Goal: Use online tool/utility: Use online tool/utility

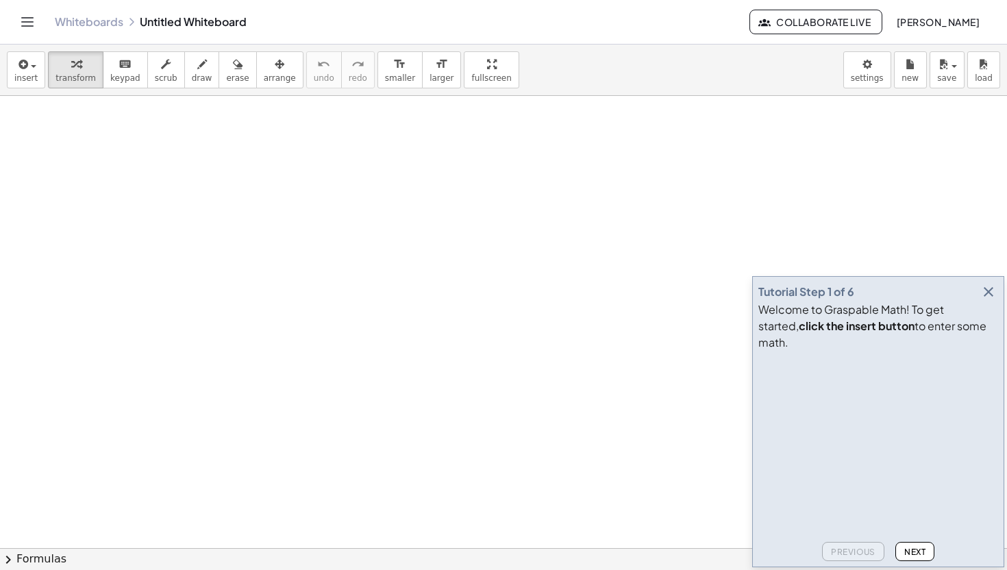
click at [987, 300] on icon "button" at bounding box center [988, 292] width 16 height 16
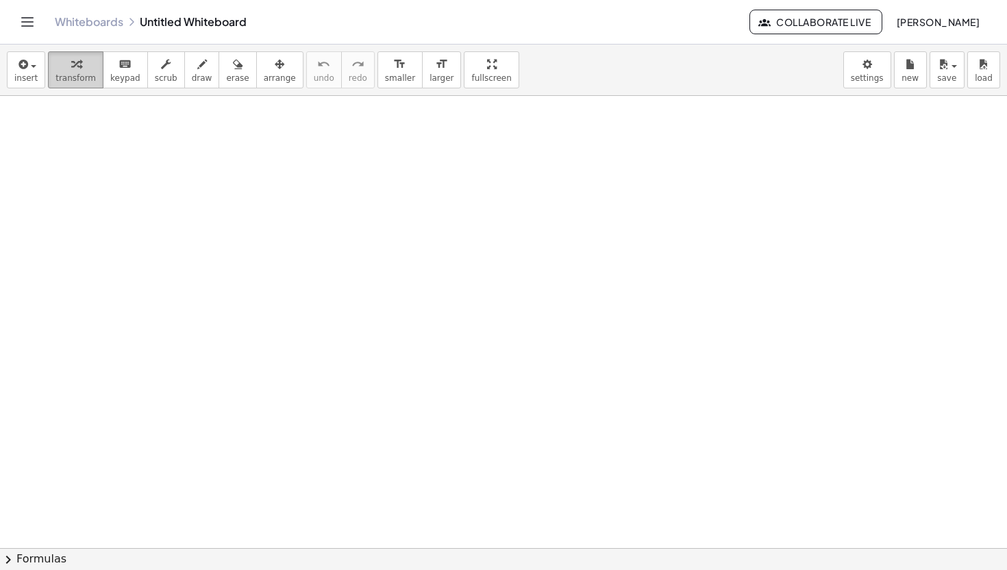
click at [75, 57] on icon "button" at bounding box center [76, 64] width 10 height 16
click at [75, 77] on span "transform" at bounding box center [75, 78] width 40 height 10
drag, startPoint x: 77, startPoint y: 75, endPoint x: 62, endPoint y: 156, distance: 81.7
click at [62, 156] on div "insert select one: Math Expression Function Text Youtube Video Graphing Geometr…" at bounding box center [503, 307] width 1007 height 525
click at [18, 58] on icon "button" at bounding box center [22, 64] width 12 height 16
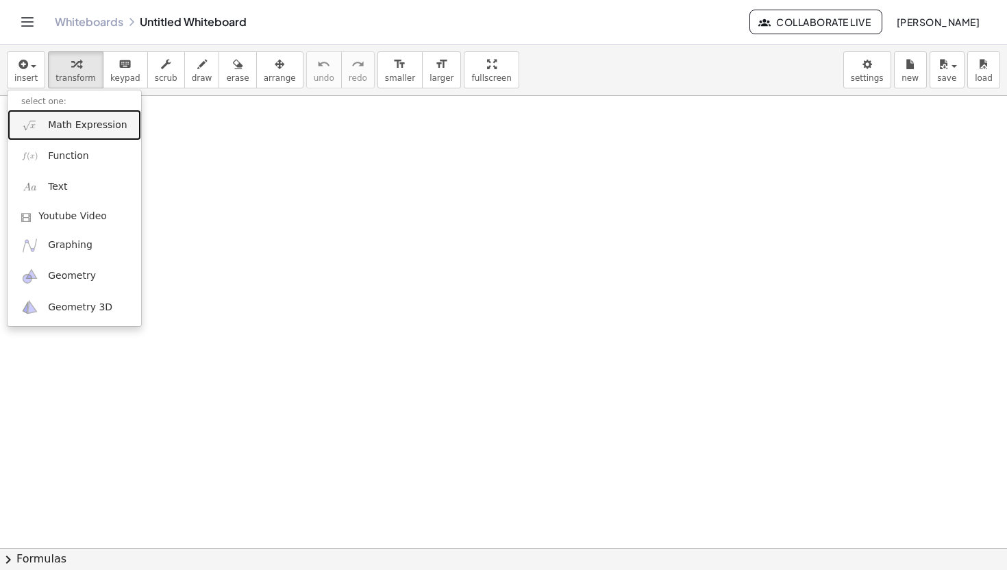
click at [53, 125] on span "Math Expression" at bounding box center [87, 126] width 79 height 14
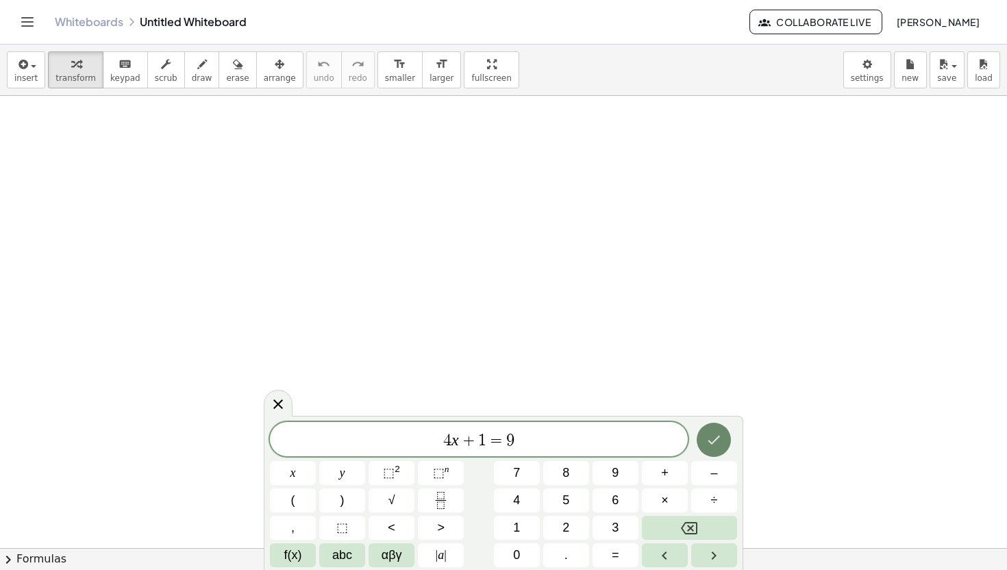
click at [721, 429] on button "Done" at bounding box center [714, 440] width 34 height 34
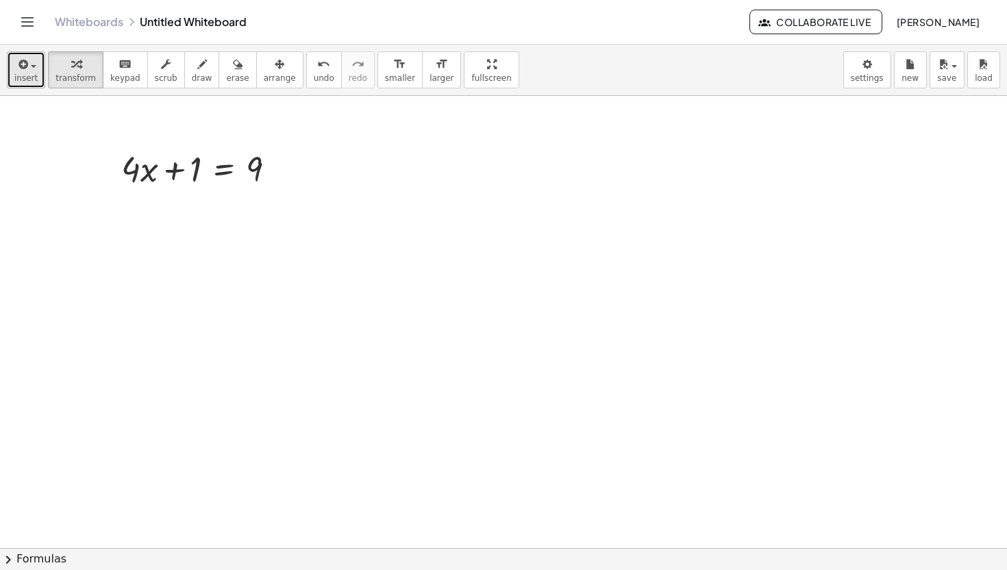
click at [23, 62] on icon "button" at bounding box center [22, 64] width 12 height 16
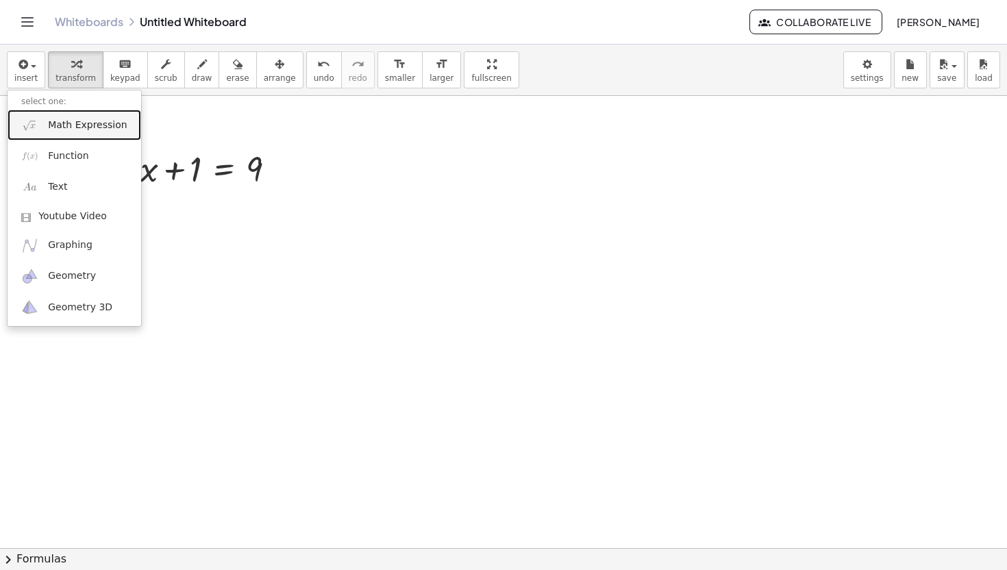
click at [83, 127] on span "Math Expression" at bounding box center [87, 126] width 79 height 14
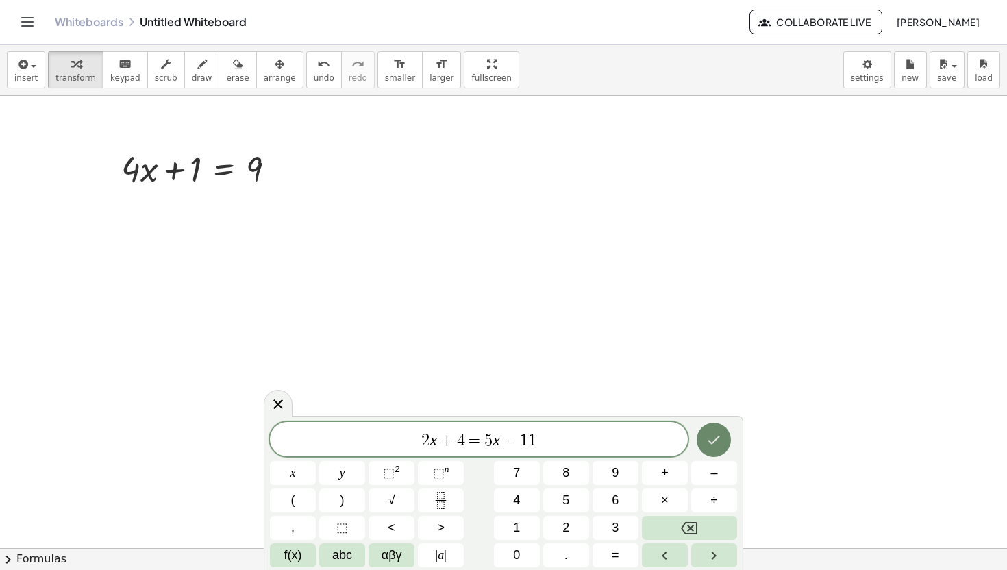
click at [713, 448] on button "Done" at bounding box center [714, 440] width 34 height 34
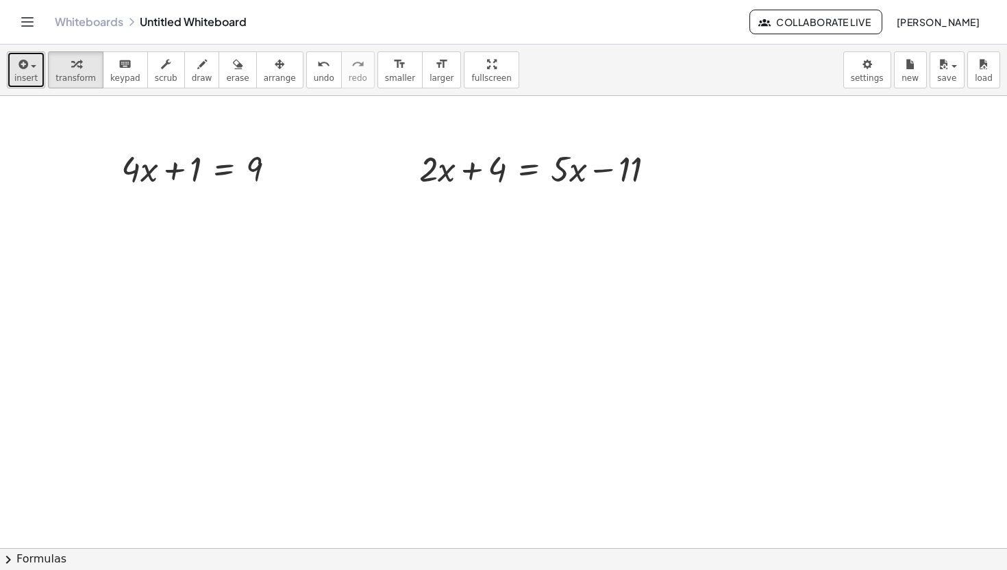
click at [38, 65] on button "insert" at bounding box center [26, 69] width 38 height 37
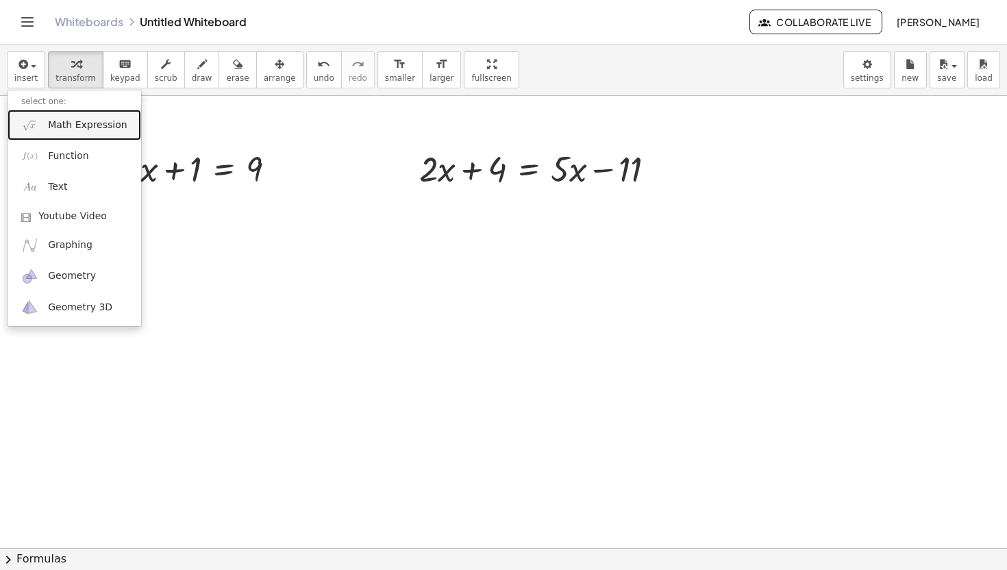
click at [85, 119] on span "Math Expression" at bounding box center [87, 126] width 79 height 14
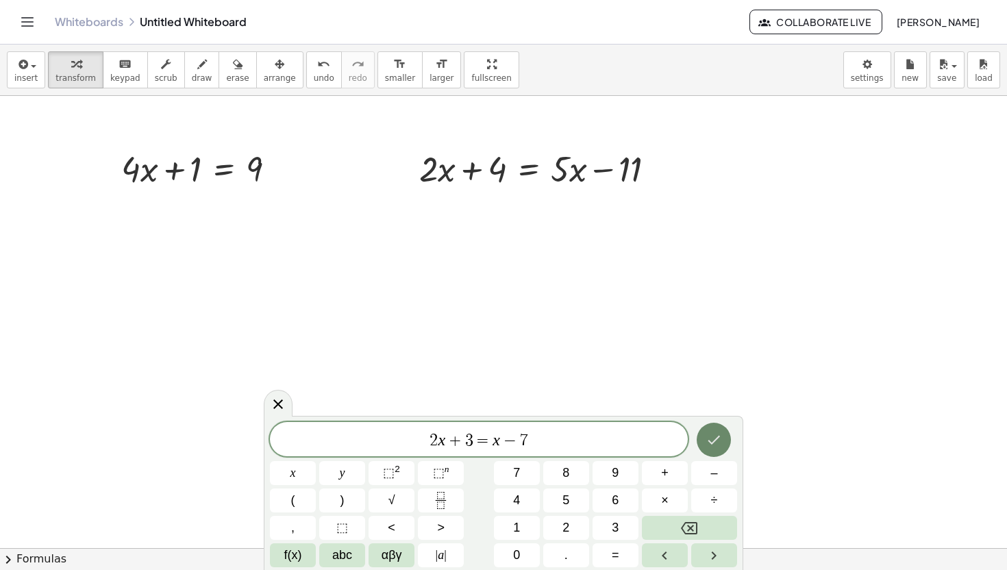
click at [714, 435] on icon "Done" at bounding box center [714, 440] width 16 height 16
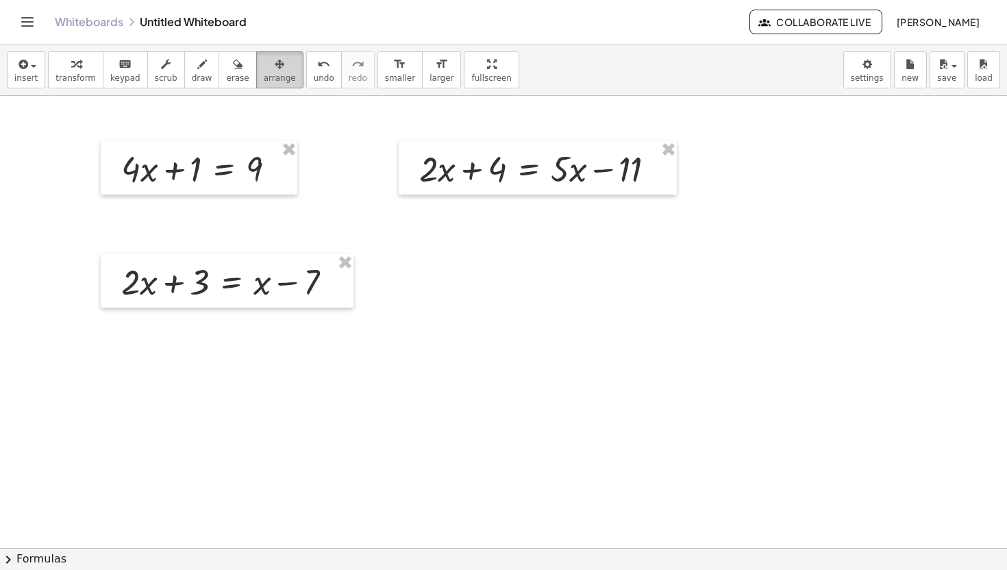
click at [275, 69] on icon "button" at bounding box center [280, 64] width 10 height 16
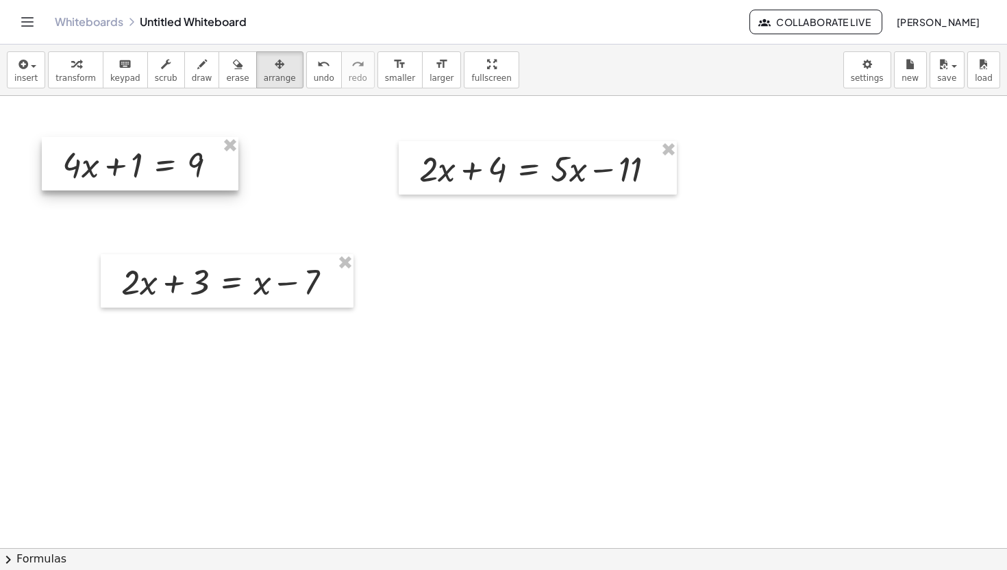
drag, startPoint x: 232, startPoint y: 175, endPoint x: 175, endPoint y: 169, distance: 56.5
click at [175, 169] on div at bounding box center [140, 163] width 197 height 53
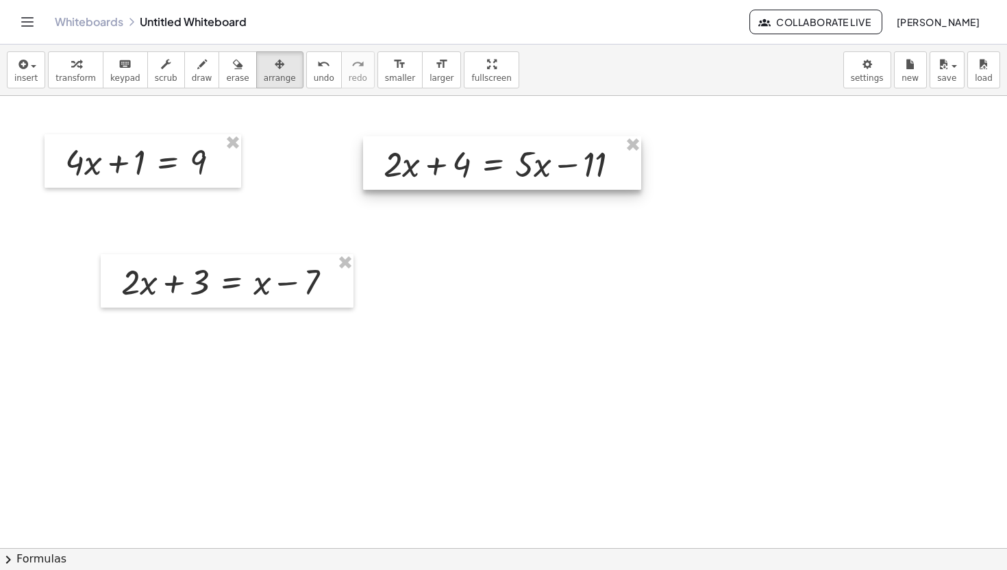
drag, startPoint x: 581, startPoint y: 179, endPoint x: 545, endPoint y: 174, distance: 35.9
click at [545, 174] on div at bounding box center [502, 162] width 278 height 53
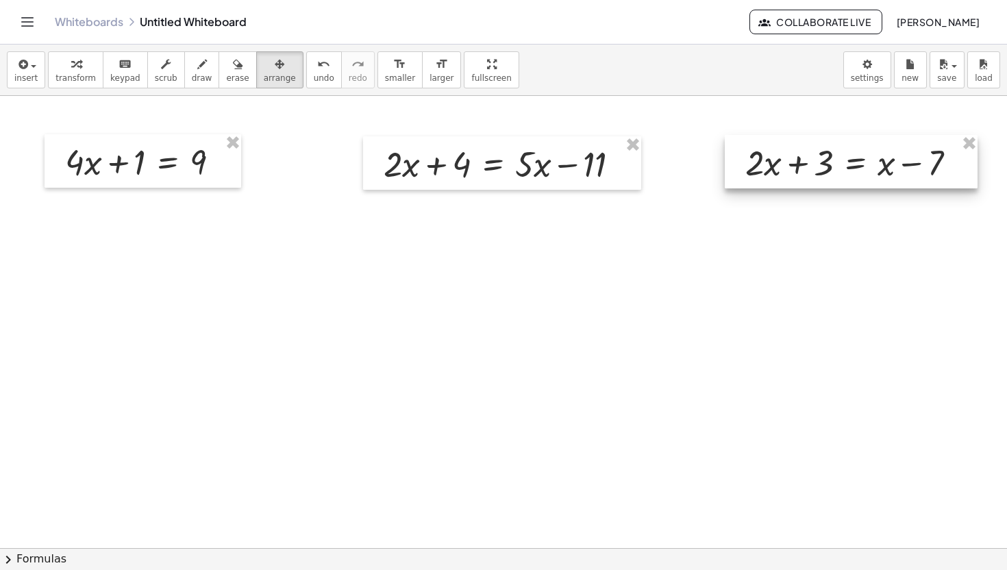
drag, startPoint x: 322, startPoint y: 289, endPoint x: 947, endPoint y: 171, distance: 635.9
click at [946, 171] on div at bounding box center [851, 161] width 253 height 53
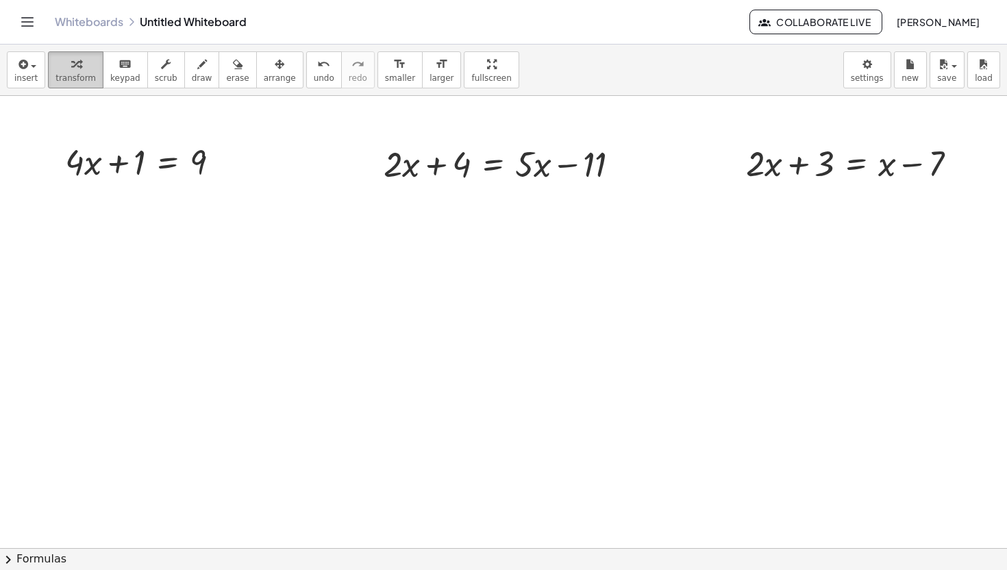
click at [71, 71] on icon "button" at bounding box center [76, 64] width 10 height 16
click at [129, 177] on div at bounding box center [147, 161] width 179 height 47
click at [170, 196] on icon at bounding box center [168, 197] width 12 height 12
click at [141, 203] on span "−" at bounding box center [140, 197] width 8 height 20
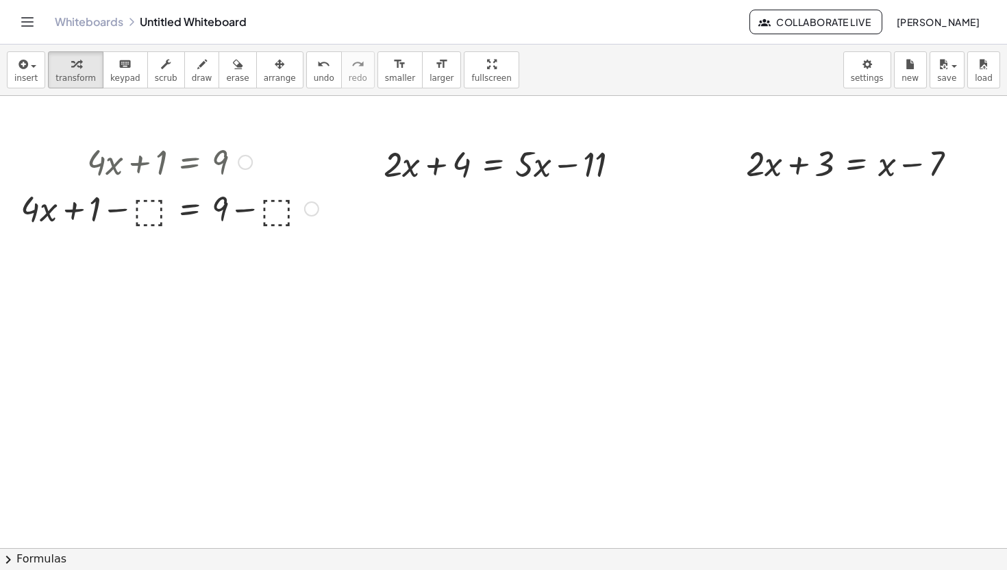
click at [147, 210] on div at bounding box center [170, 207] width 312 height 47
click at [142, 210] on div at bounding box center [169, 207] width 266 height 47
click at [247, 213] on div at bounding box center [191, 207] width 223 height 47
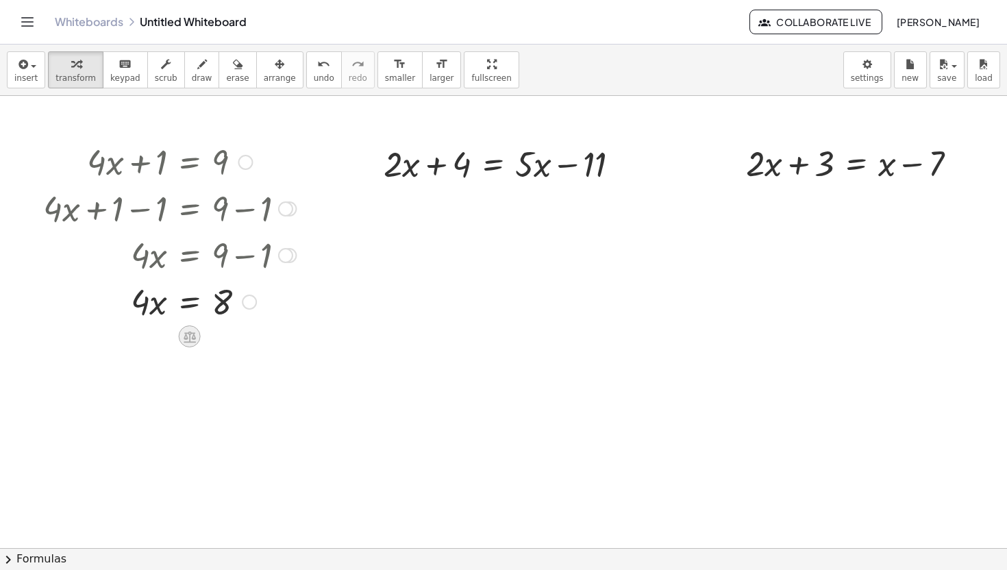
click at [193, 339] on icon at bounding box center [190, 337] width 12 height 12
click at [218, 340] on span "÷" at bounding box center [217, 337] width 8 height 20
click at [148, 377] on div at bounding box center [169, 358] width 266 height 69
click at [158, 358] on div at bounding box center [169, 358] width 266 height 69
click at [227, 362] on div at bounding box center [160, 358] width 288 height 69
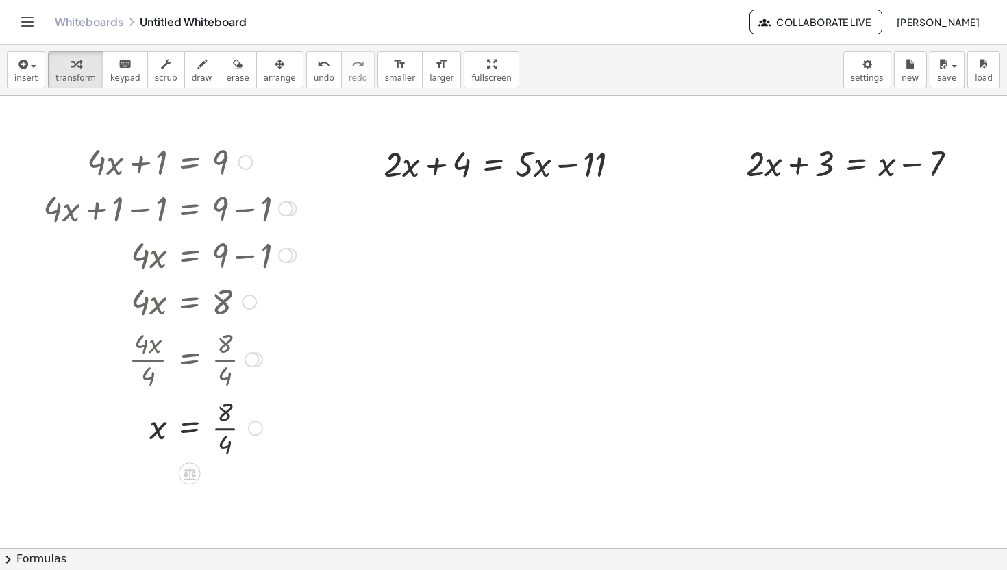
click at [223, 432] on div at bounding box center [169, 427] width 266 height 69
click at [490, 199] on icon at bounding box center [493, 199] width 12 height 12
click at [443, 203] on div "+" at bounding box center [438, 199] width 22 height 22
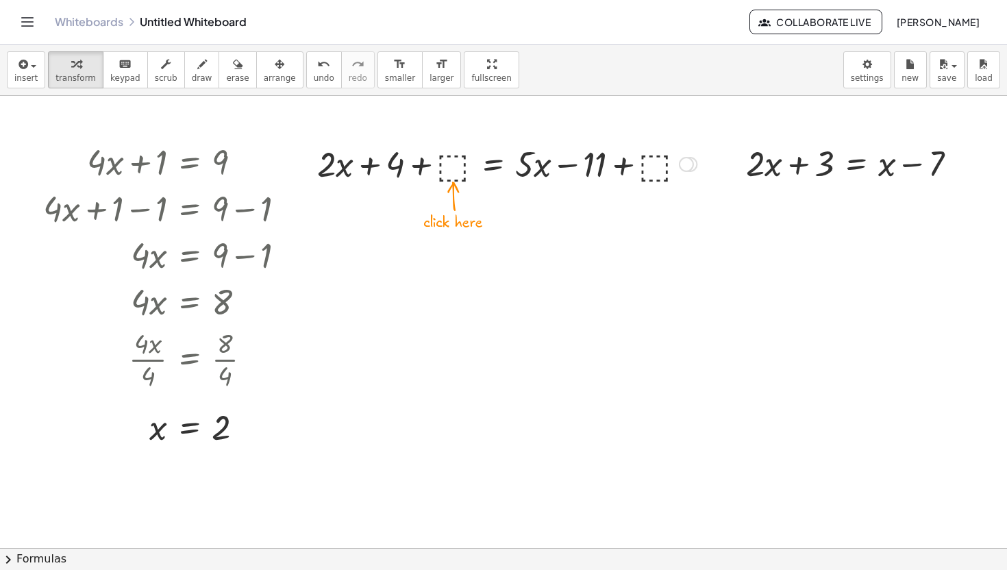
click at [458, 166] on div at bounding box center [506, 163] width 393 height 47
click at [429, 166] on div at bounding box center [507, 163] width 373 height 47
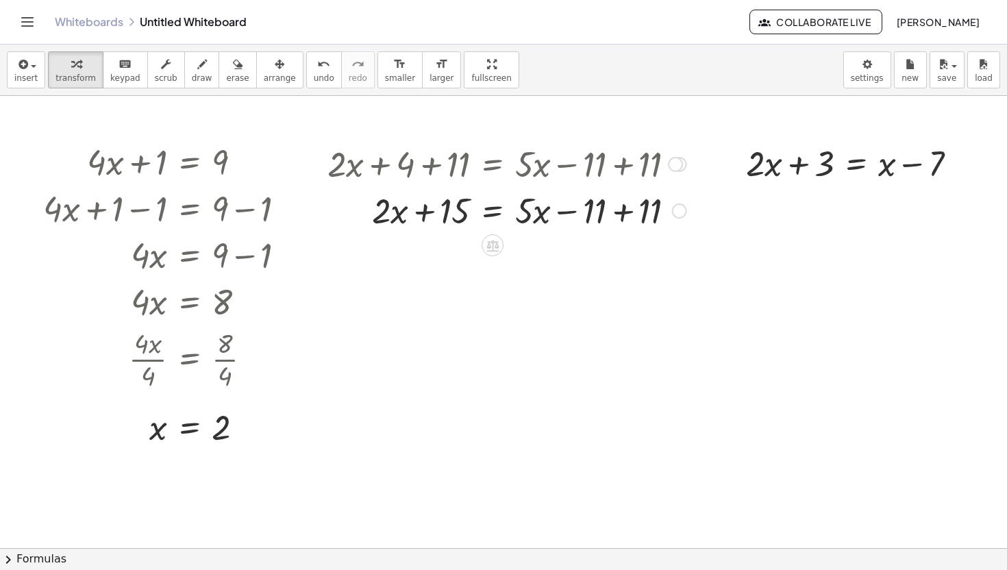
click at [621, 211] on div at bounding box center [507, 209] width 373 height 47
click at [490, 245] on icon at bounding box center [492, 246] width 12 height 12
click at [460, 247] on div "−" at bounding box center [465, 245] width 22 height 22
click at [451, 211] on div at bounding box center [496, 209] width 395 height 47
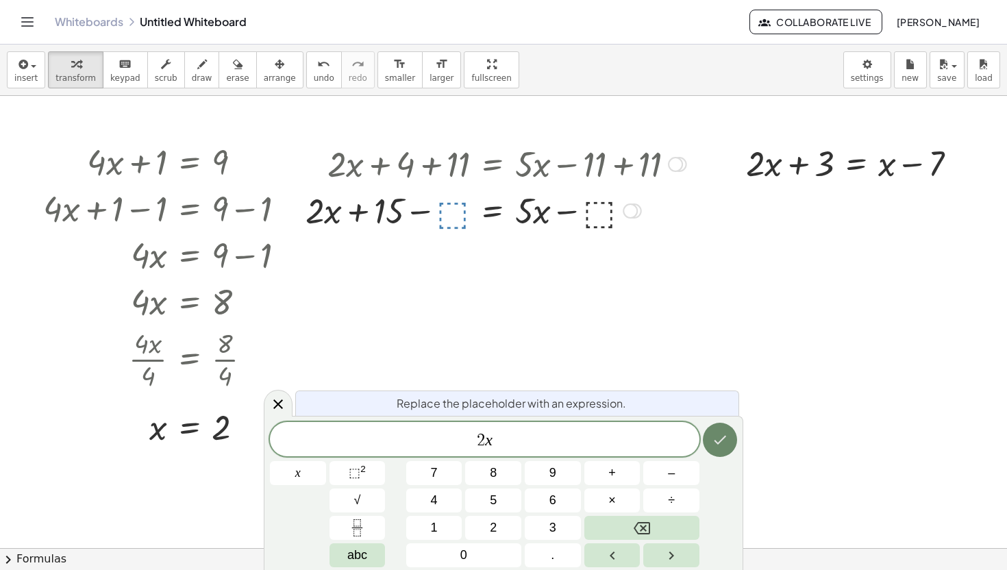
click at [722, 437] on icon "Done" at bounding box center [720, 440] width 16 height 16
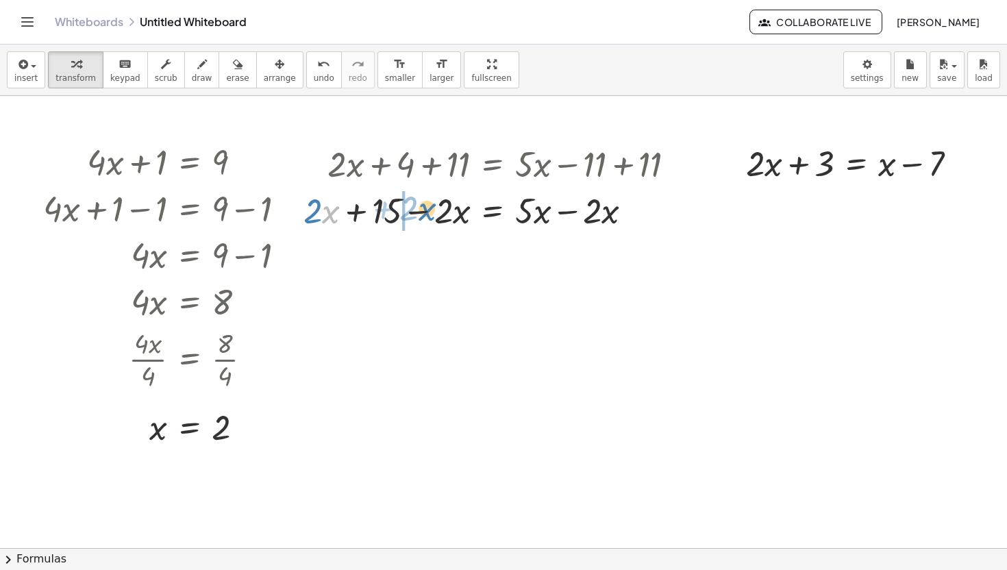
drag, startPoint x: 330, startPoint y: 212, endPoint x: 425, endPoint y: 210, distance: 95.9
click at [425, 210] on div at bounding box center [495, 209] width 397 height 47
click at [425, 214] on div at bounding box center [495, 209] width 397 height 47
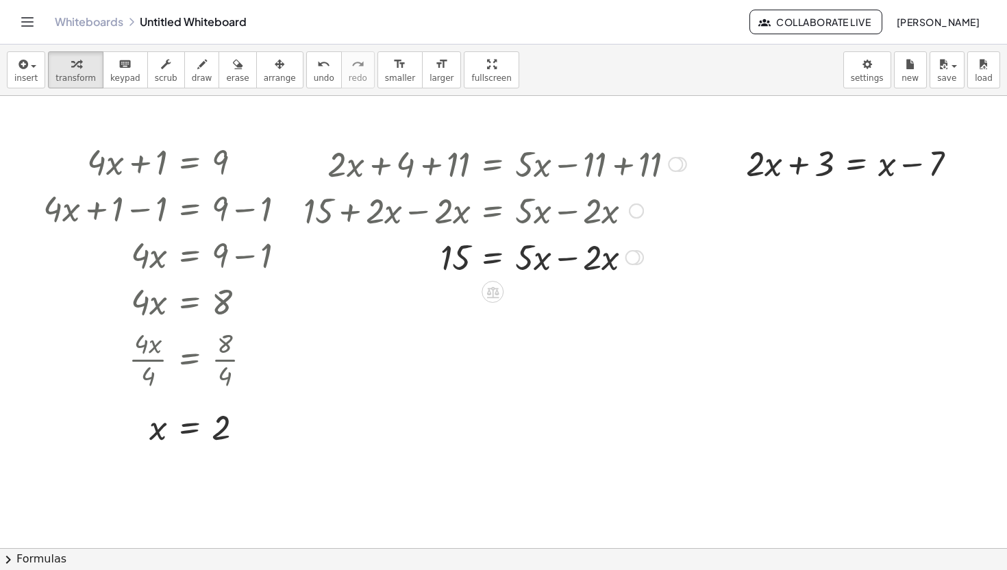
click at [569, 260] on div at bounding box center [495, 256] width 397 height 47
click at [492, 287] on icon at bounding box center [492, 292] width 12 height 12
click at [525, 295] on div "÷" at bounding box center [520, 292] width 22 height 22
click at [455, 273] on div at bounding box center [495, 256] width 397 height 69
click at [491, 303] on icon at bounding box center [492, 303] width 12 height 12
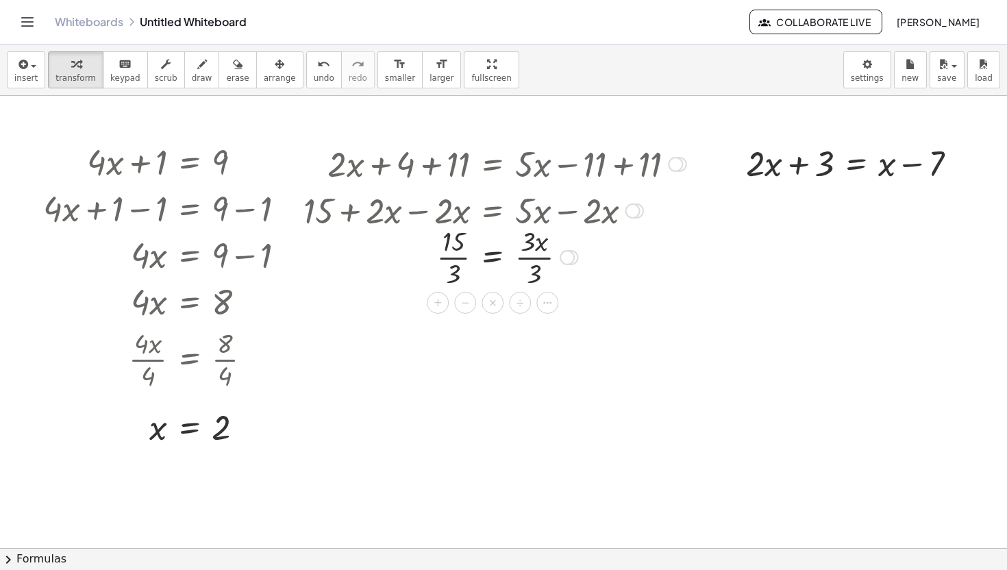
click at [509, 260] on div at bounding box center [495, 256] width 397 height 69
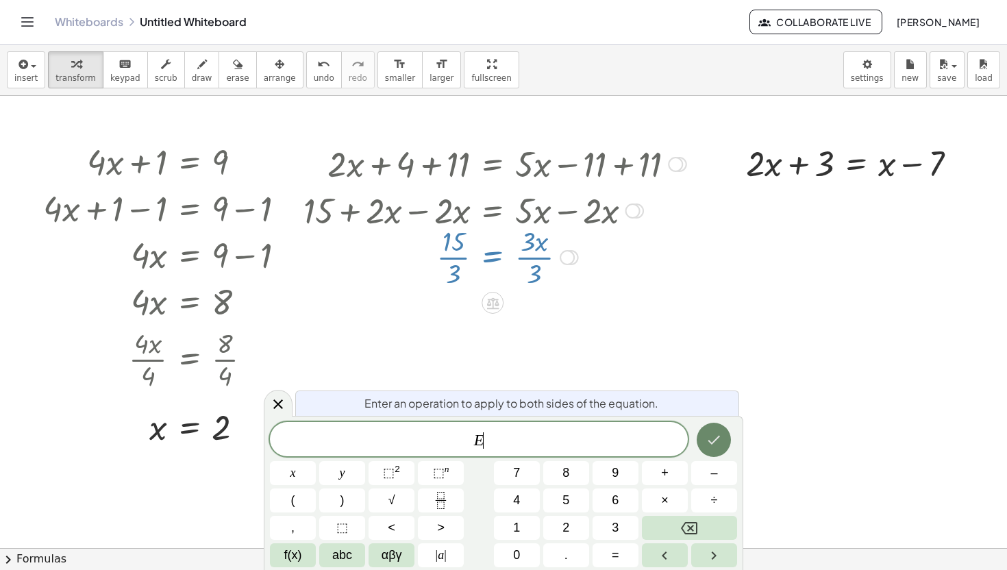
click at [720, 438] on icon "Done" at bounding box center [714, 440] width 16 height 16
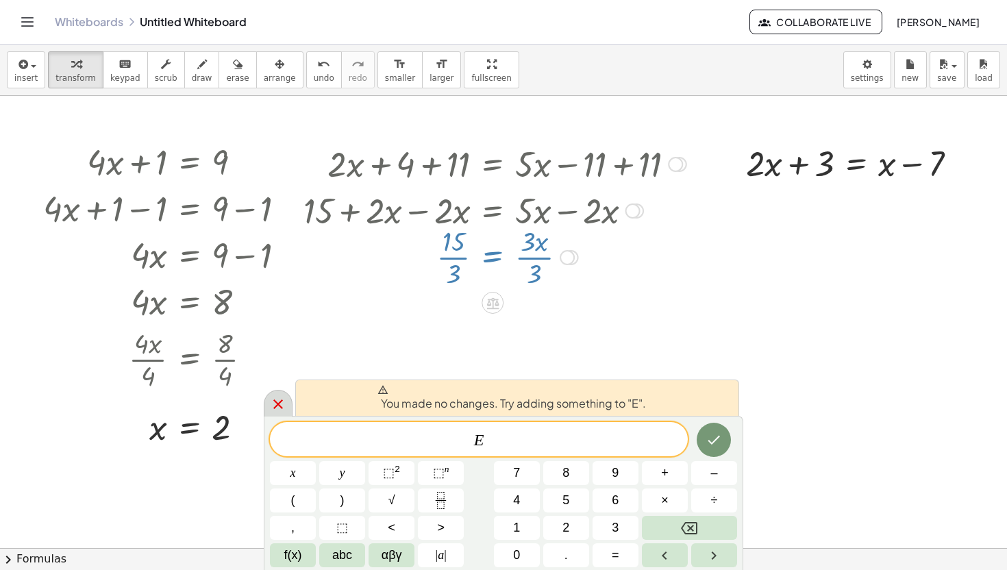
click at [271, 399] on icon at bounding box center [278, 404] width 16 height 16
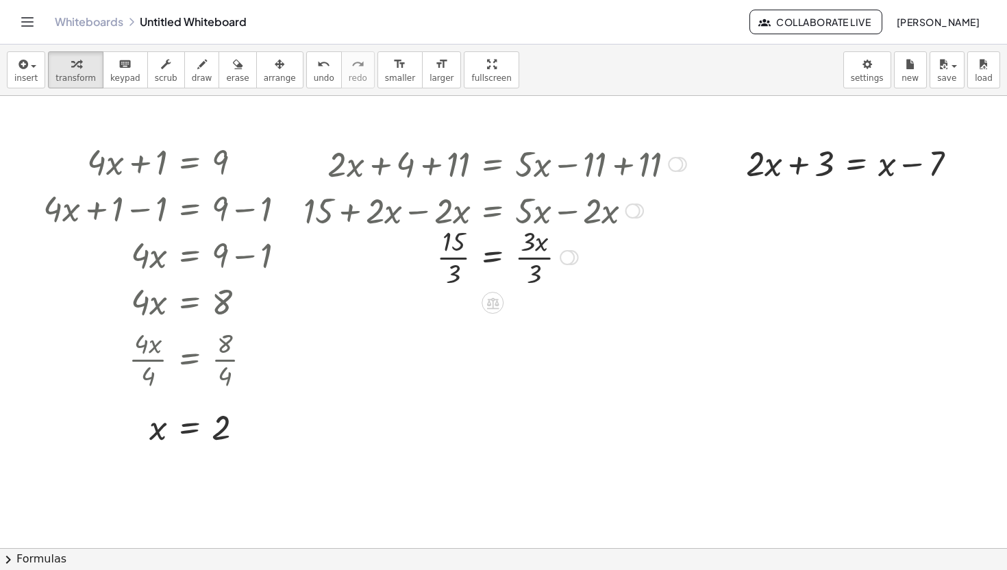
click at [454, 260] on div at bounding box center [495, 256] width 397 height 69
click at [532, 258] on div at bounding box center [495, 256] width 397 height 69
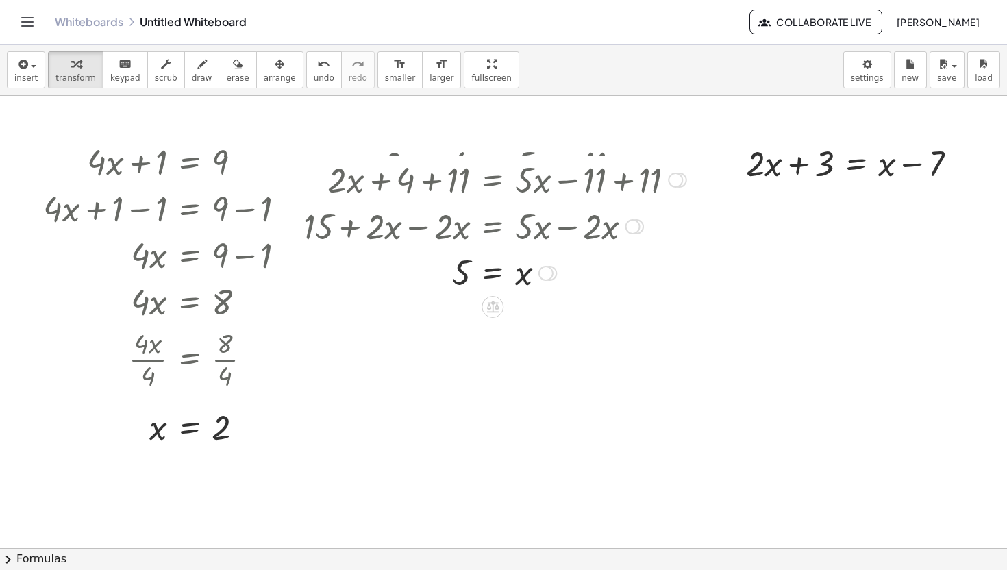
drag, startPoint x: 546, startPoint y: 260, endPoint x: 546, endPoint y: 282, distance: 21.9
click at [493, 273] on div "= x 5" at bounding box center [493, 273] width 0 height 0
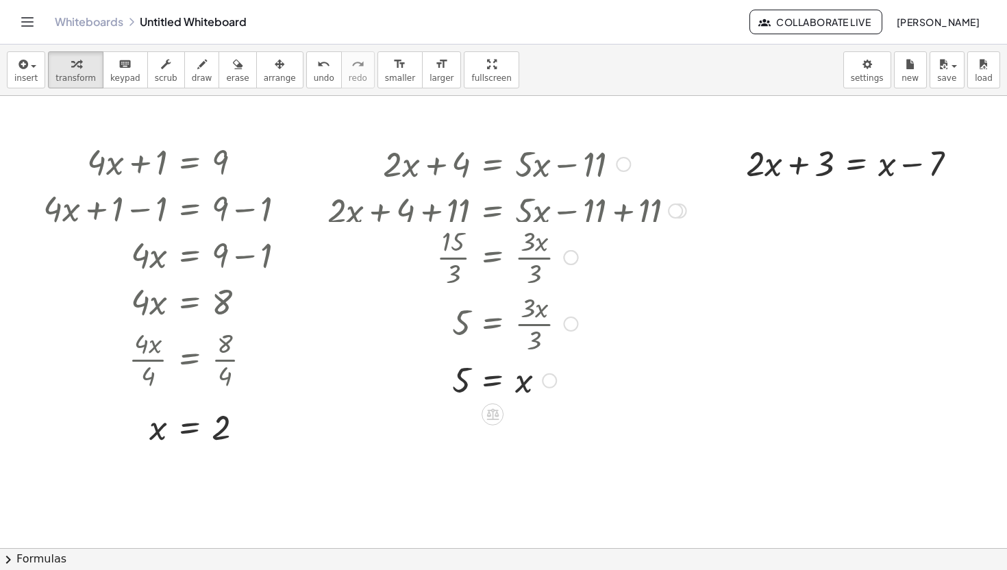
drag, startPoint x: 549, startPoint y: 260, endPoint x: 556, endPoint y: 379, distance: 119.4
click at [493, 381] on div "= x 5" at bounding box center [493, 381] width 0 height 0
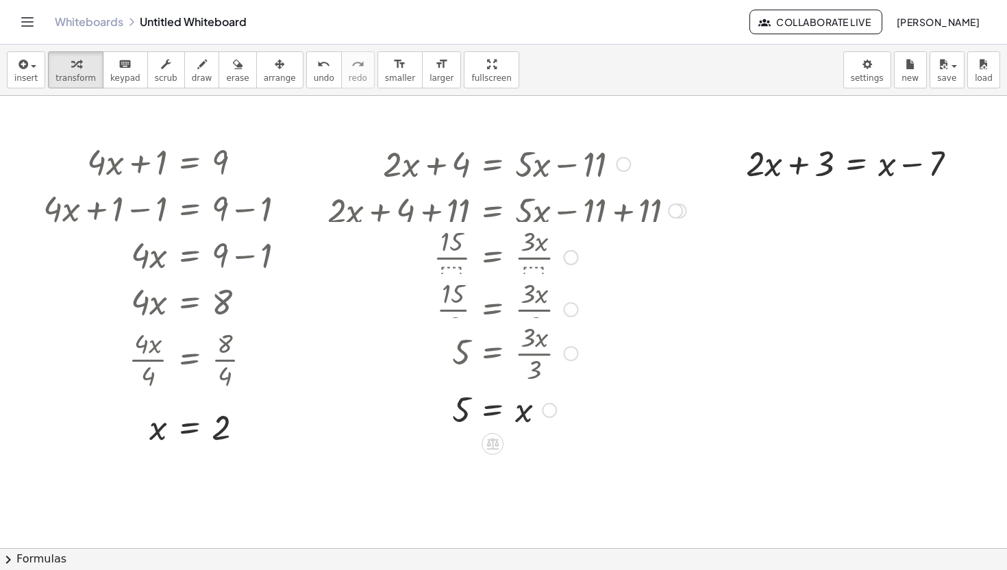
drag, startPoint x: 567, startPoint y: 327, endPoint x: 564, endPoint y: 359, distance: 32.3
click at [493, 353] on div "5 = · 3 · x · 3" at bounding box center [493, 353] width 0 height 0
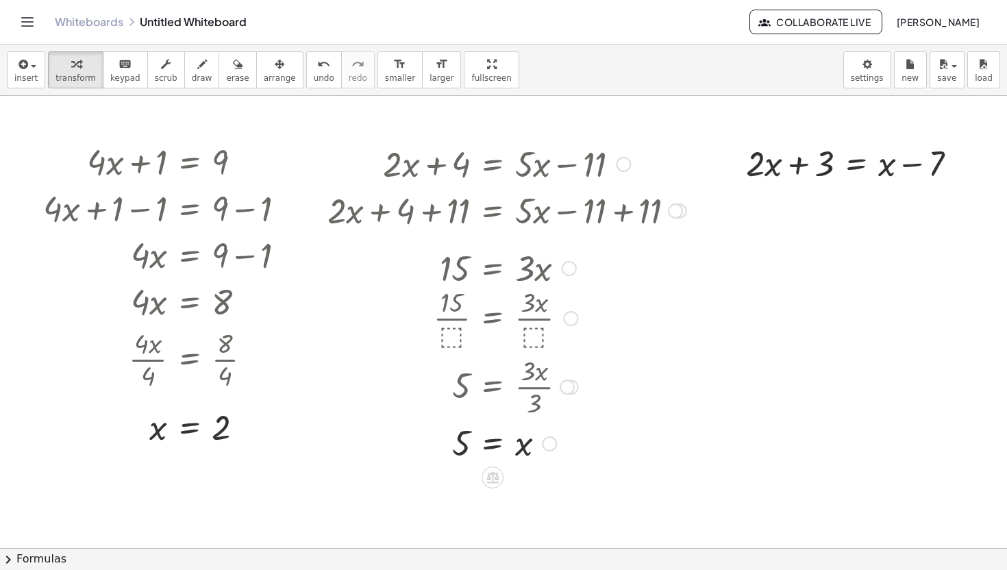
drag, startPoint x: 565, startPoint y: 259, endPoint x: 570, endPoint y: 312, distance: 53.0
click at [493, 319] on div "· 15 · ⬚ = · 3 · x · ⬚" at bounding box center [493, 319] width 0 height 0
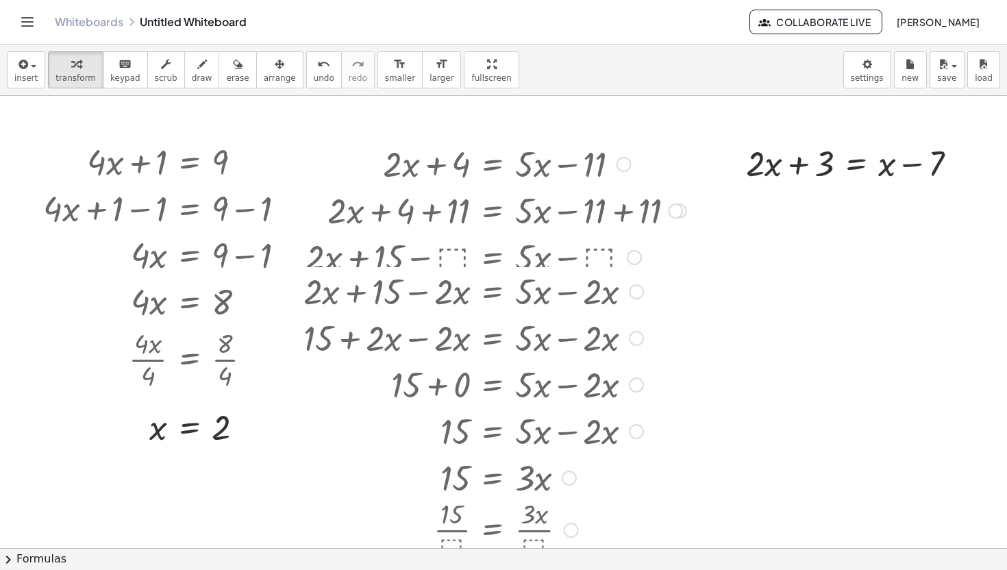
drag, startPoint x: 571, startPoint y: 301, endPoint x: 562, endPoint y: 538, distance: 237.9
click at [493, 530] on div "· 15 · ⬚ = · 3 · x · ⬚" at bounding box center [493, 530] width 0 height 0
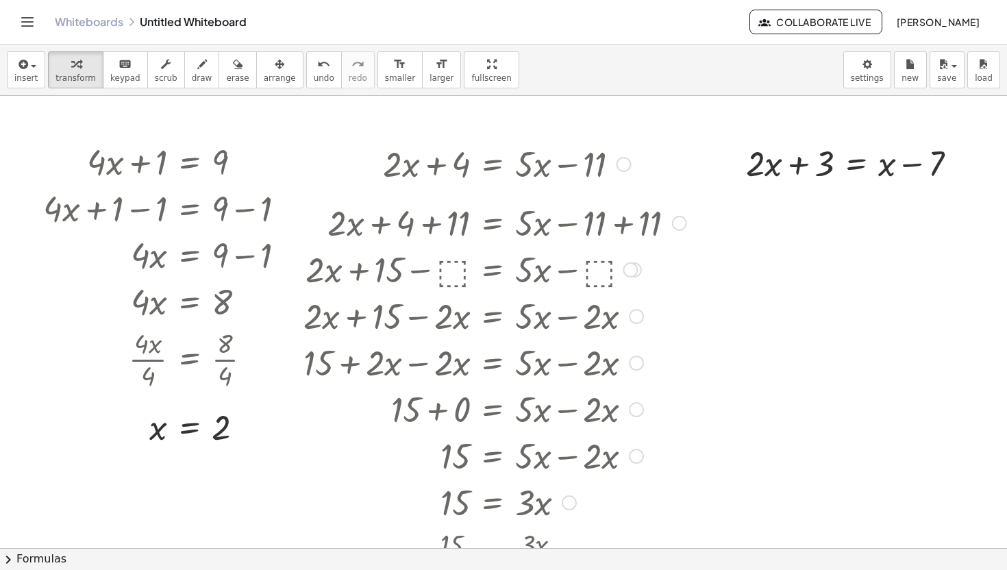
drag, startPoint x: 678, startPoint y: 212, endPoint x: 675, endPoint y: 226, distance: 13.9
click at [493, 223] on div "+ · 2 · x + 4 + 11 = + · 5 · x − 11 + 11" at bounding box center [493, 223] width 0 height 0
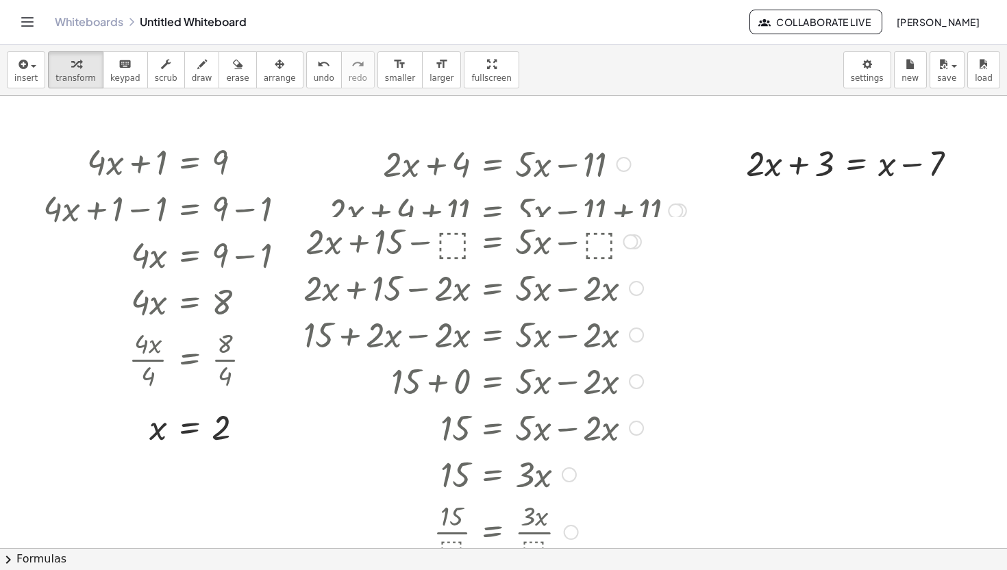
drag, startPoint x: 632, startPoint y: 258, endPoint x: 630, endPoint y: 244, distance: 13.8
click at [630, 242] on div at bounding box center [630, 241] width 15 height 15
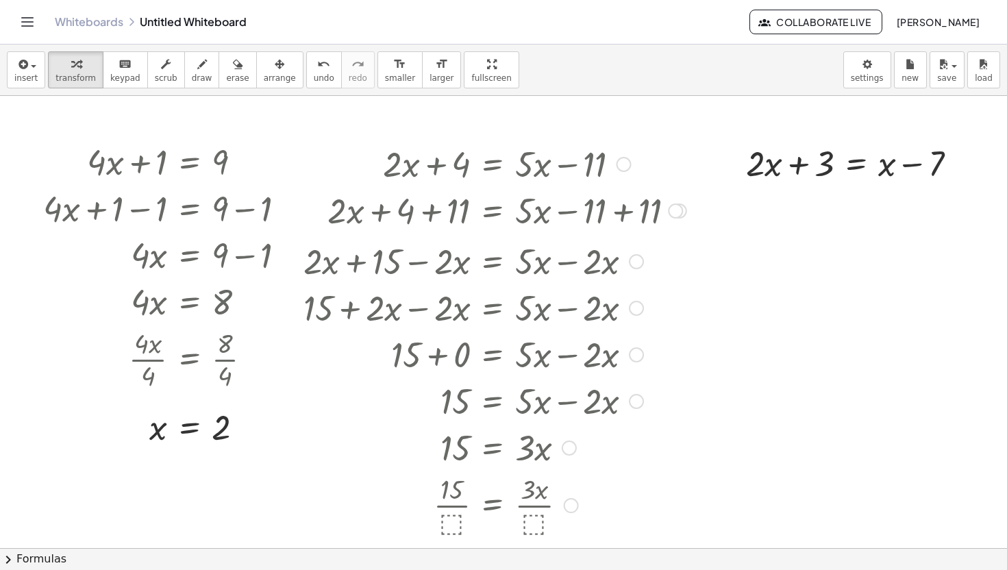
drag, startPoint x: 641, startPoint y: 305, endPoint x: 643, endPoint y: 258, distance: 47.3
click at [643, 258] on div at bounding box center [636, 261] width 15 height 15
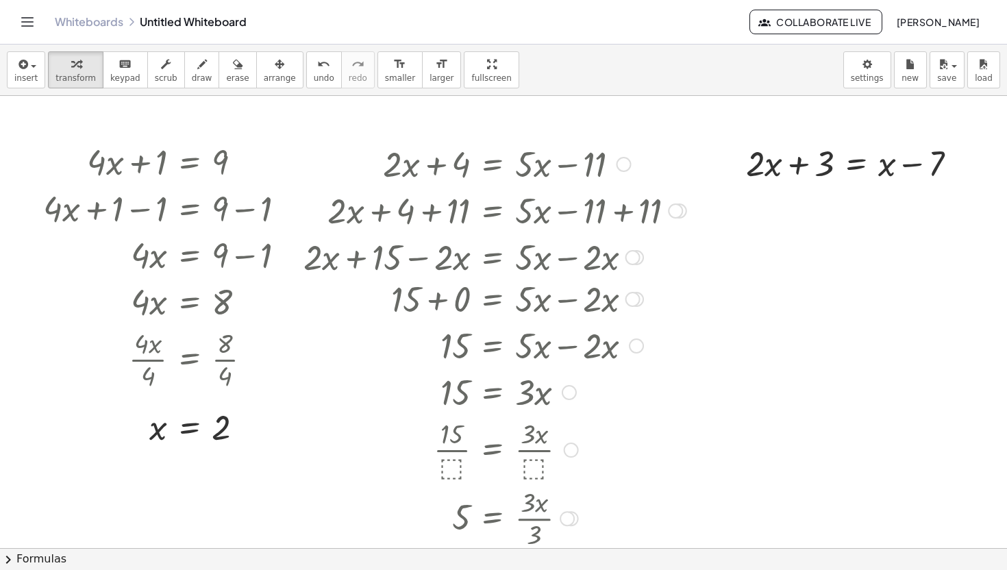
drag, startPoint x: 632, startPoint y: 353, endPoint x: 634, endPoint y: 299, distance: 54.8
click at [493, 299] on div "+ 15 + 0 = + · 5 · x − · 2 · x" at bounding box center [493, 299] width 0 height 0
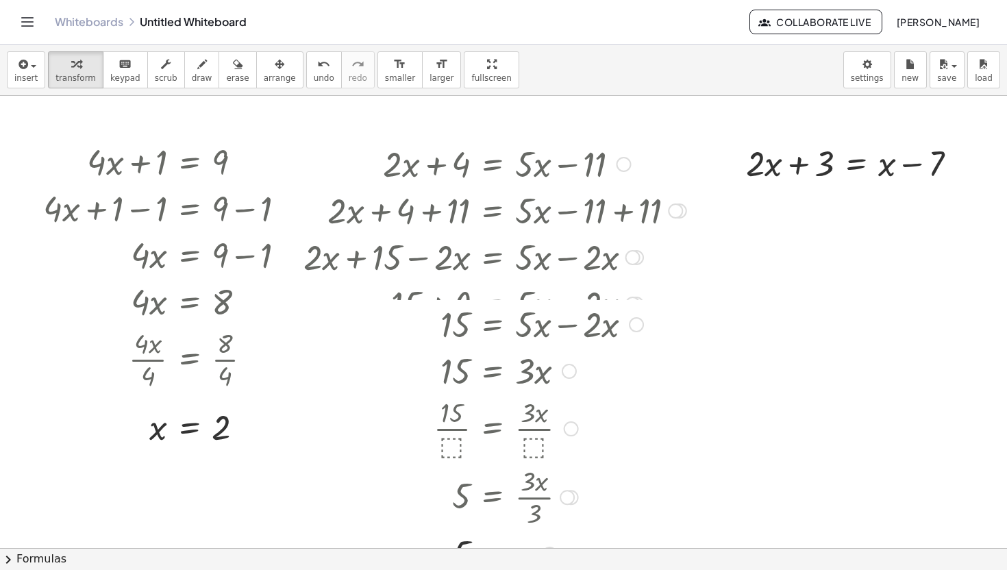
drag, startPoint x: 634, startPoint y: 357, endPoint x: 629, endPoint y: 311, distance: 46.1
click at [629, 317] on div at bounding box center [636, 324] width 15 height 15
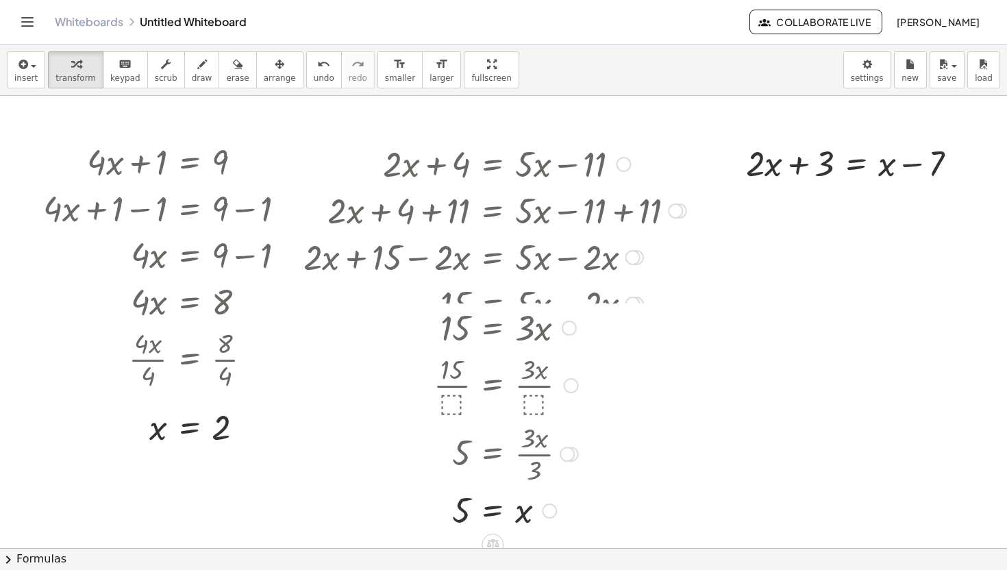
drag, startPoint x: 571, startPoint y: 353, endPoint x: 563, endPoint y: 319, distance: 34.4
click at [563, 321] on div at bounding box center [569, 328] width 15 height 15
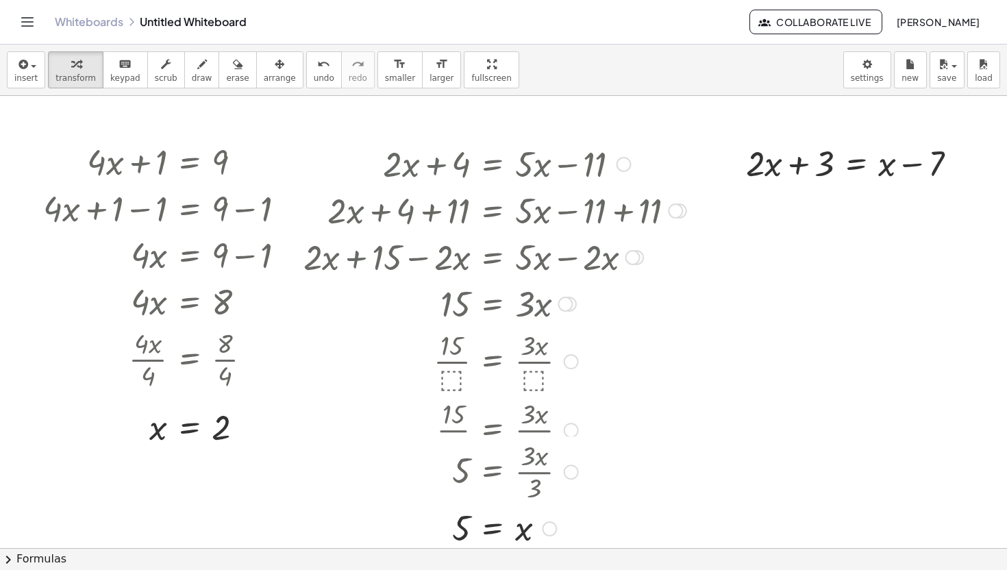
drag, startPoint x: 575, startPoint y: 432, endPoint x: 573, endPoint y: 486, distance: 54.2
click at [493, 472] on div "5 = · 3 · x · 3" at bounding box center [493, 472] width 0 height 0
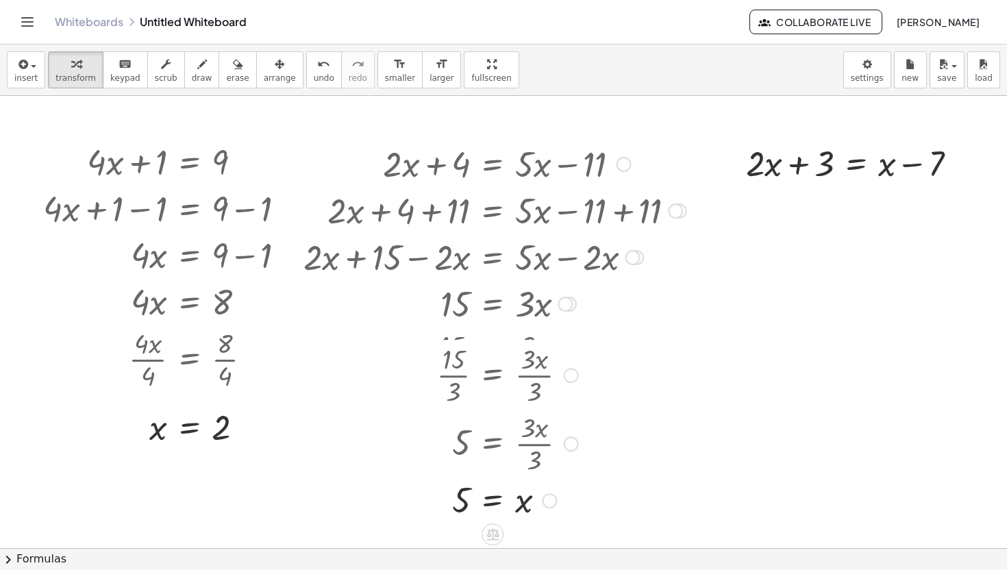
drag, startPoint x: 573, startPoint y: 426, endPoint x: 572, endPoint y: 358, distance: 67.8
click at [493, 375] on div "· 15 · 3 = · 3 · x · 3" at bounding box center [493, 375] width 0 height 0
drag, startPoint x: 549, startPoint y: 488, endPoint x: 564, endPoint y: 432, distance: 58.2
click at [493, 435] on div "= x 5" at bounding box center [493, 435] width 0 height 0
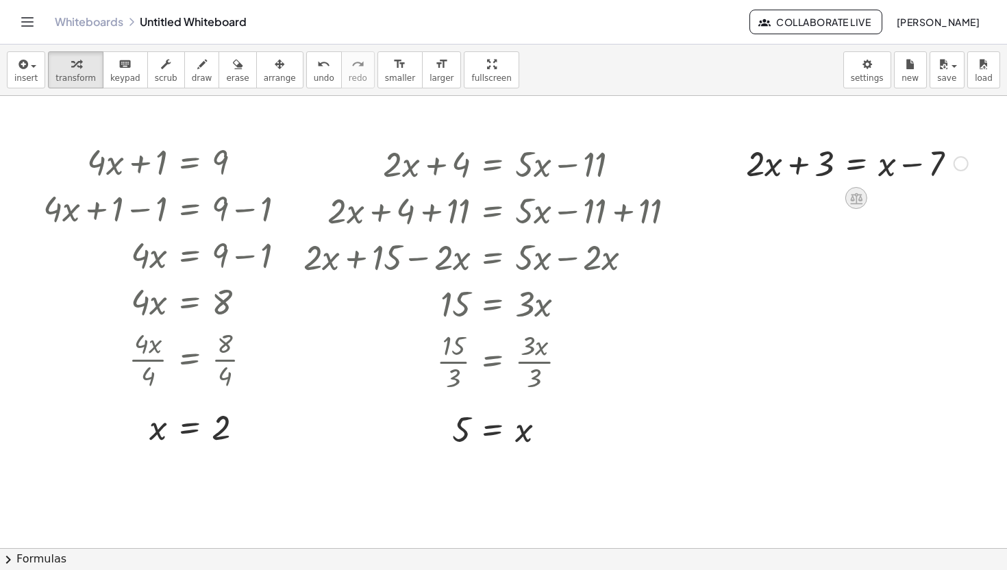
click at [859, 200] on icon at bounding box center [856, 198] width 12 height 12
click at [828, 201] on span "−" at bounding box center [829, 198] width 8 height 20
click at [815, 159] on div at bounding box center [857, 162] width 368 height 47
click at [804, 169] on div at bounding box center [857, 162] width 338 height 47
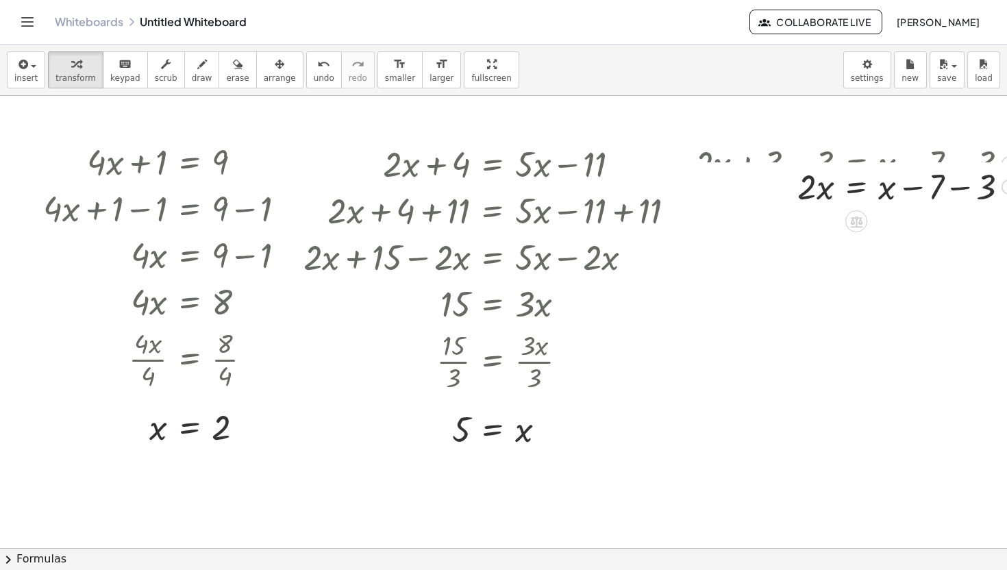
click at [856, 164] on div "+ · 2 · x + 3 = + x − 7 + · 2 · x + 3 − ⬚ = + x − 7 − ⬚ + · 2 · x + 3 − 3 = + x…" at bounding box center [856, 164] width 0 height 0
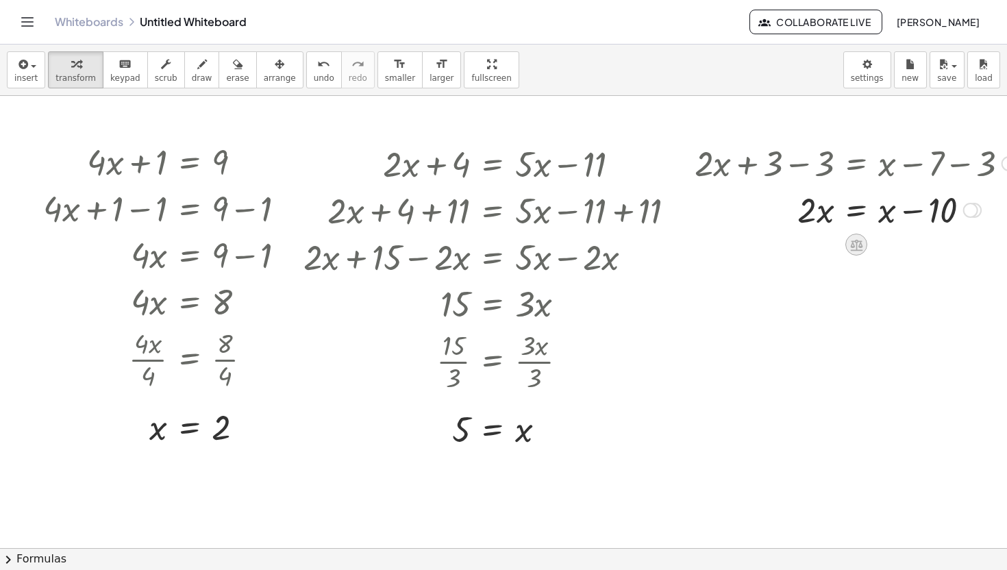
click at [856, 245] on icon at bounding box center [856, 245] width 12 height 12
click at [830, 249] on span "−" at bounding box center [829, 245] width 8 height 20
click at [817, 214] on div at bounding box center [871, 209] width 367 height 47
click at [804, 213] on div at bounding box center [863, 209] width 350 height 47
click at [910, 214] on div at bounding box center [863, 209] width 350 height 47
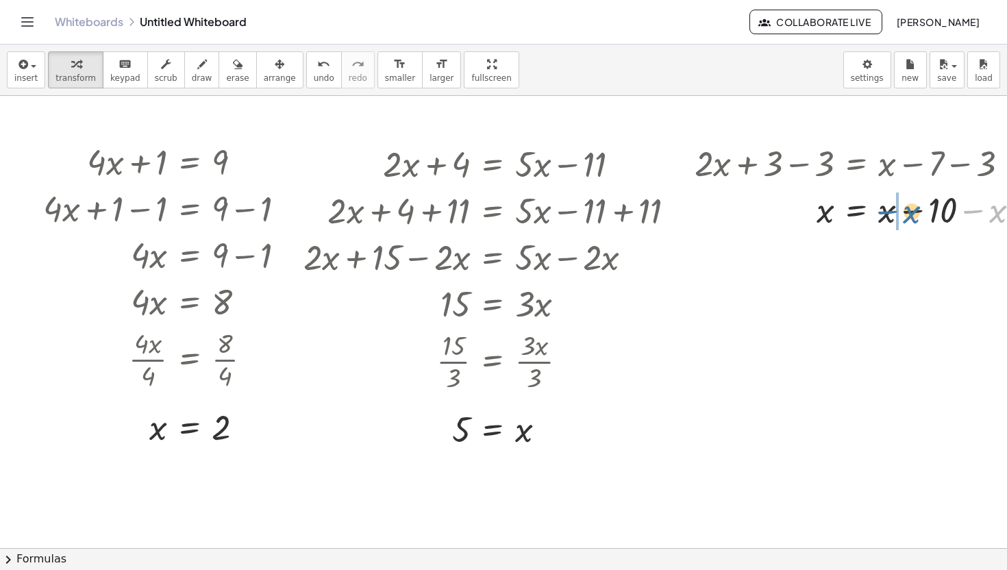
drag, startPoint x: 992, startPoint y: 216, endPoint x: 906, endPoint y: 214, distance: 86.3
click at [906, 214] on div at bounding box center [863, 209] width 350 height 47
click at [917, 211] on div at bounding box center [863, 209] width 350 height 47
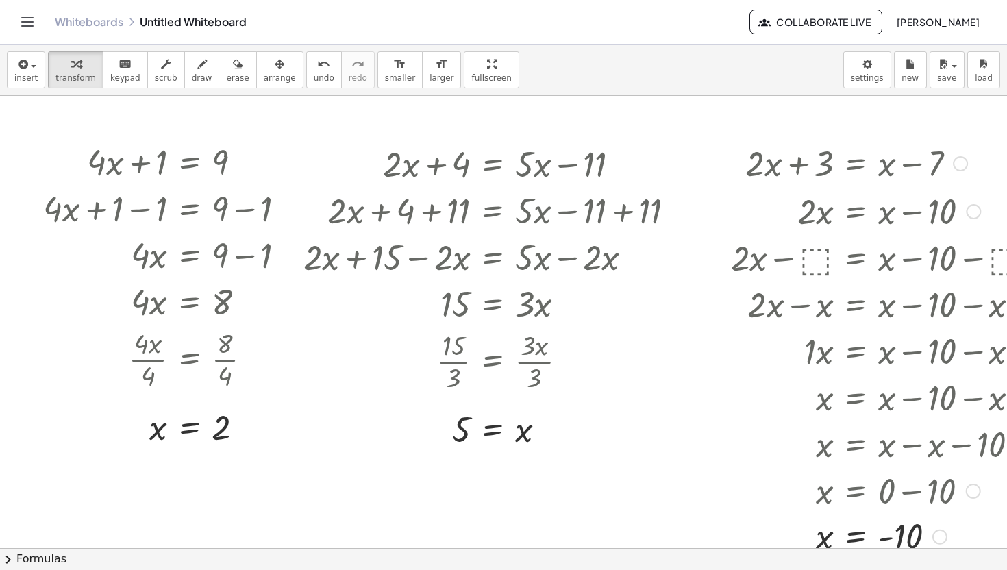
drag, startPoint x: 936, startPoint y: 212, endPoint x: 936, endPoint y: 568, distance: 356.2
click at [936, 569] on div "insert select one: Math Expression Function Text Youtube Video Graphing Geometr…" at bounding box center [503, 307] width 1007 height 525
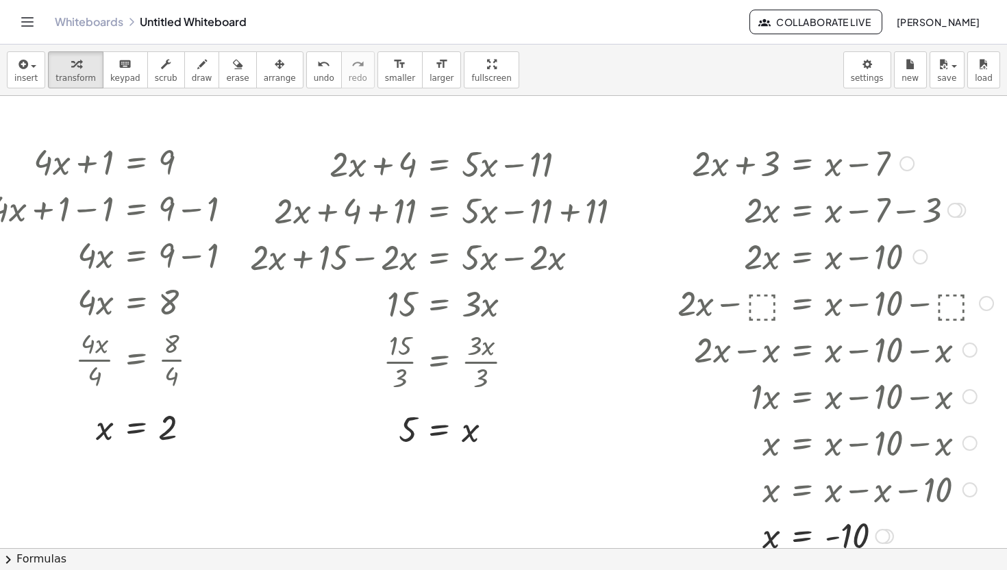
scroll to position [7, 53]
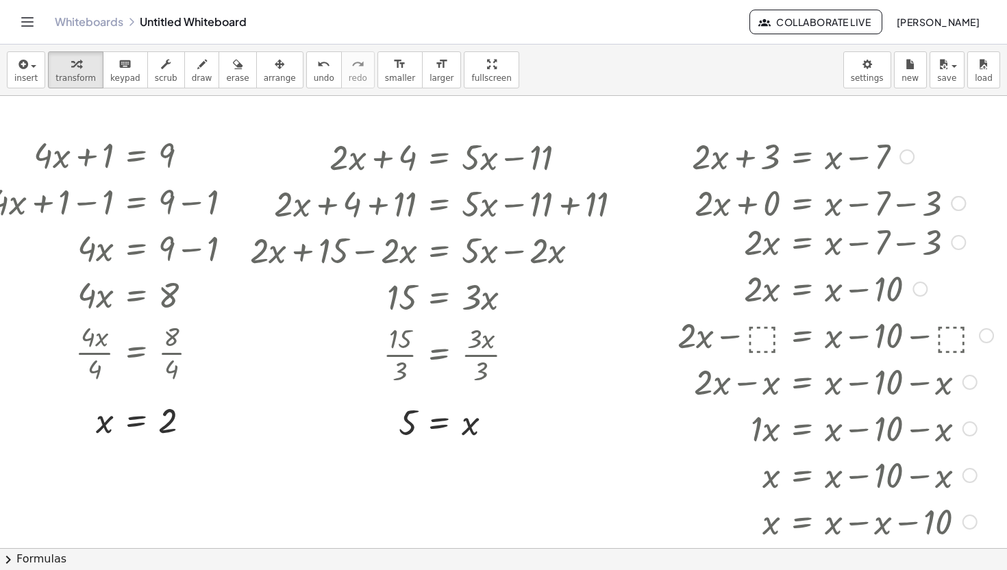
drag, startPoint x: 955, startPoint y: 208, endPoint x: 955, endPoint y: 258, distance: 50.0
click at [802, 243] on div "· 2 · x = + x − 7 − 3" at bounding box center [802, 243] width 0 height 0
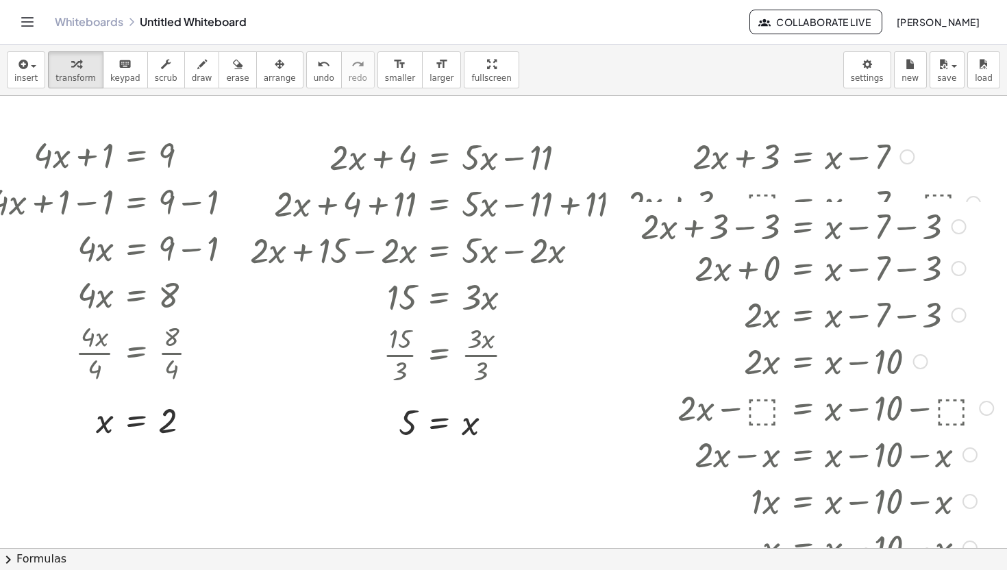
drag, startPoint x: 956, startPoint y: 205, endPoint x: 960, endPoint y: 303, distance: 98.7
click at [802, 157] on div "+ · 2 · x + 3 = + x − 7 + · 2 · x + 3 − ⬚ = + x − 7 − ⬚ + · 2 · x + 3 − 3 = + x…" at bounding box center [802, 157] width 0 height 0
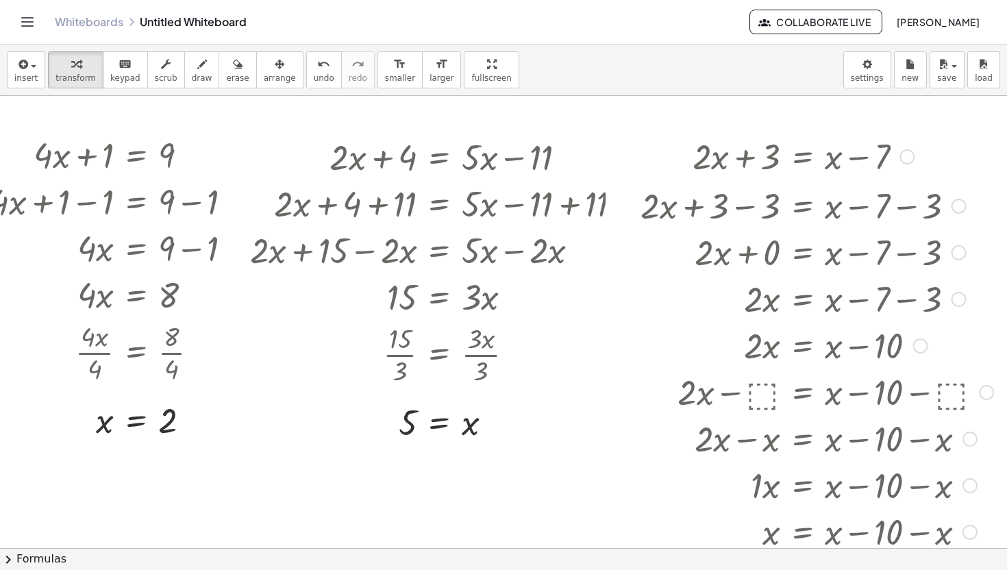
drag, startPoint x: 961, startPoint y: 254, endPoint x: 965, endPoint y: 206, distance: 48.8
click at [965, 205] on div at bounding box center [959, 206] width 15 height 15
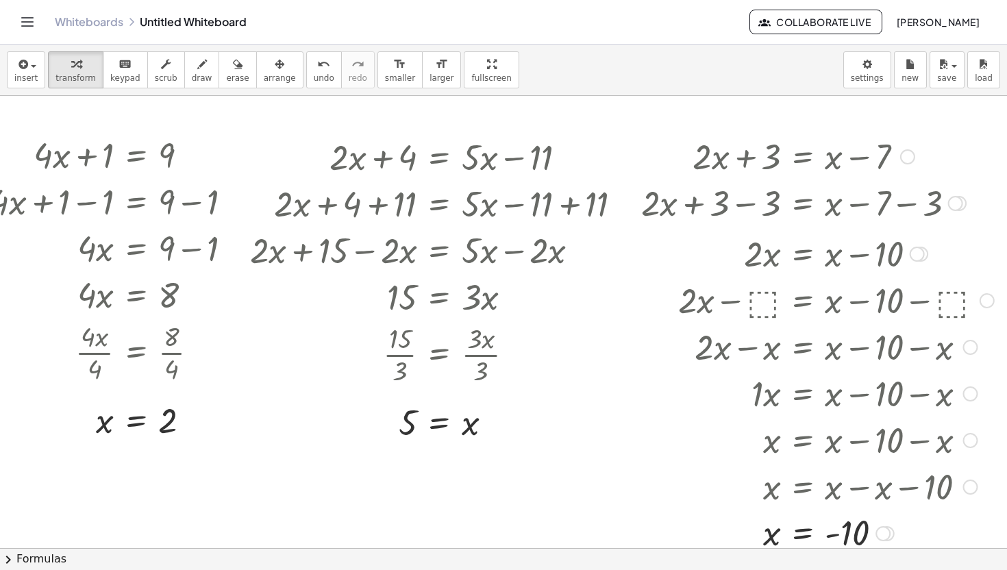
drag, startPoint x: 921, startPoint y: 342, endPoint x: 930, endPoint y: 249, distance: 92.8
click at [803, 254] on div "· 2 · x = + x − 10" at bounding box center [803, 254] width 0 height 0
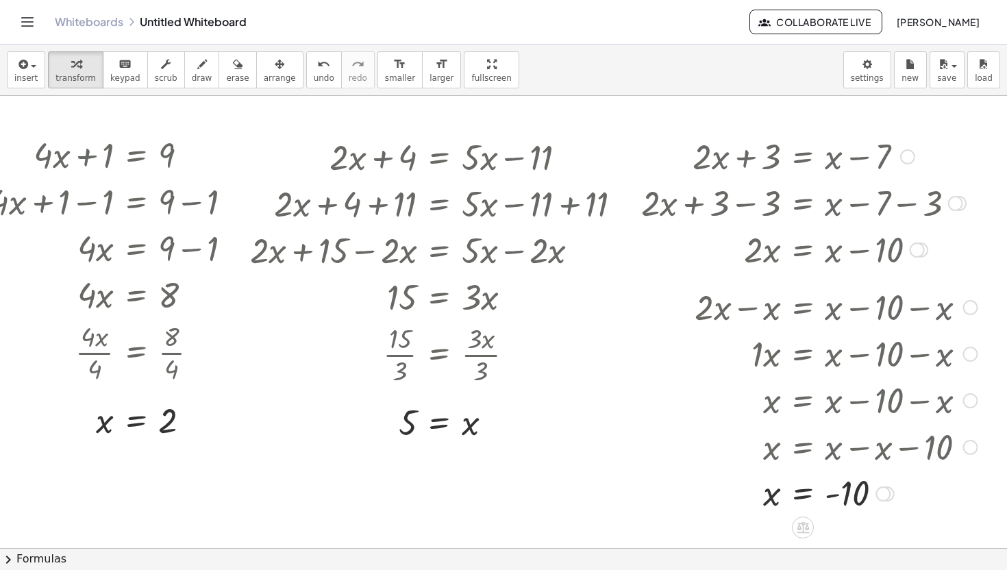
drag, startPoint x: 964, startPoint y: 348, endPoint x: 964, endPoint y: 305, distance: 43.2
click at [964, 305] on div at bounding box center [970, 307] width 15 height 15
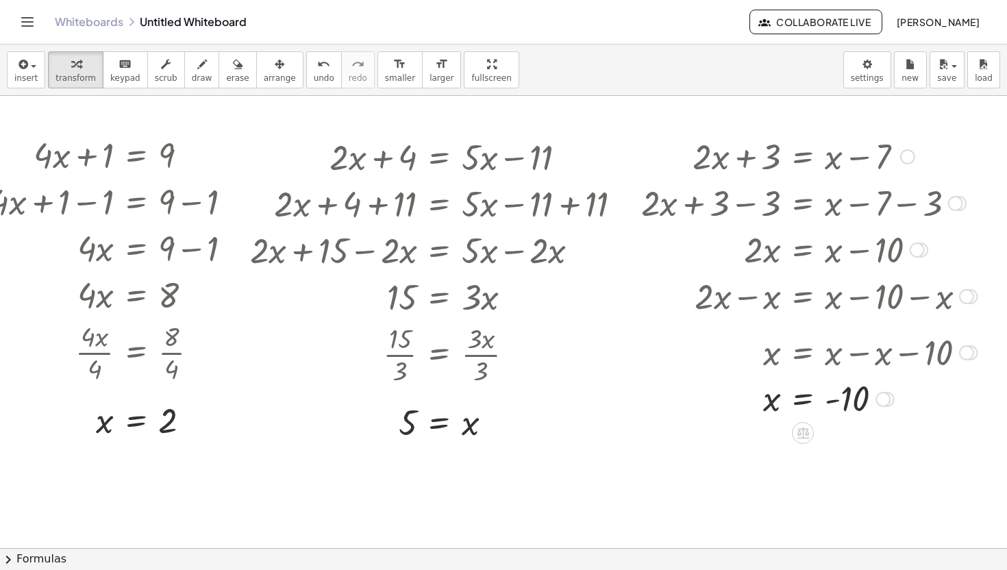
drag, startPoint x: 966, startPoint y: 438, endPoint x: 971, endPoint y: 351, distance: 87.9
click at [803, 353] on div "x = + x − x − 10" at bounding box center [803, 353] width 0 height 0
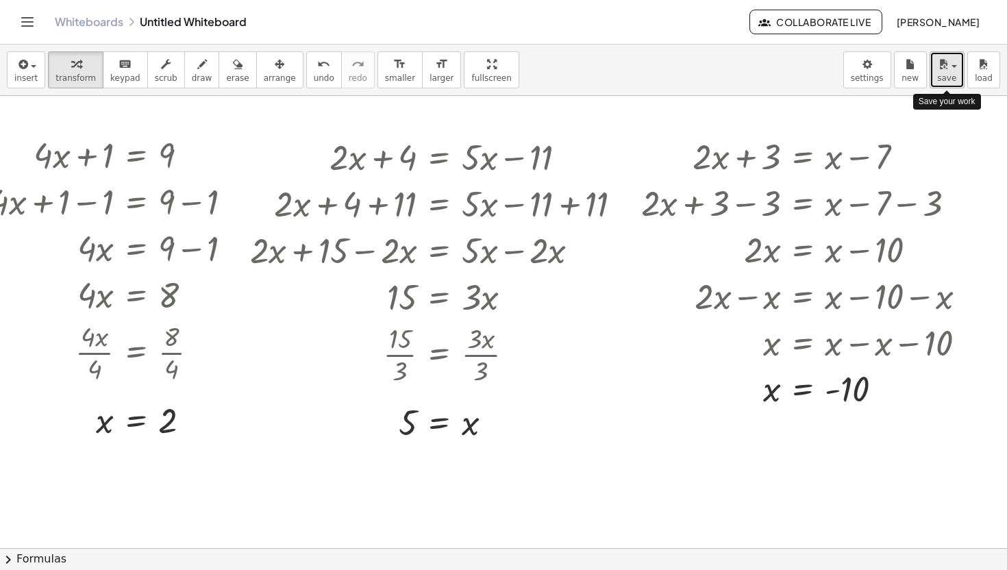
click at [944, 73] on span "save" at bounding box center [946, 78] width 19 height 10
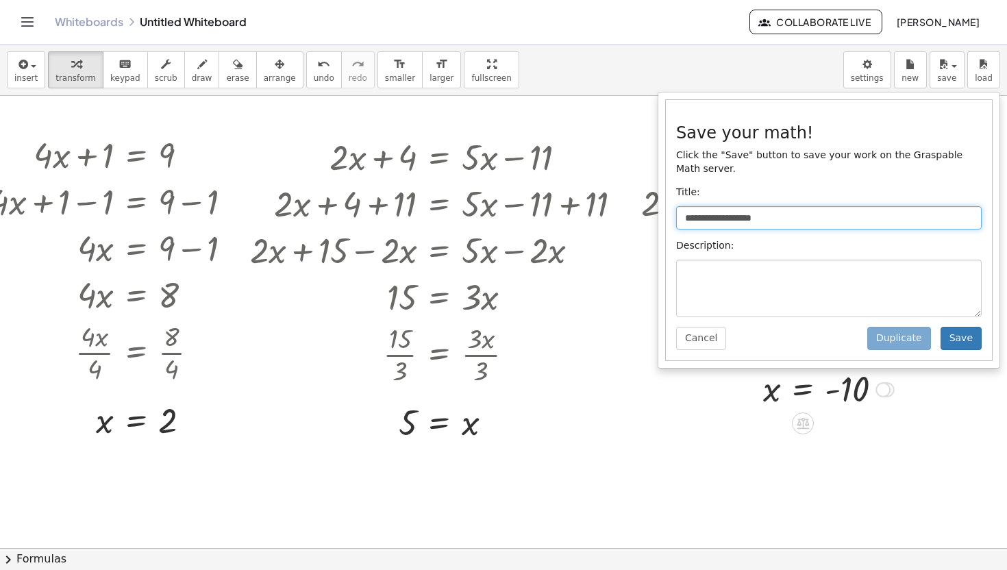
drag, startPoint x: 784, startPoint y: 216, endPoint x: 628, endPoint y: 214, distance: 155.5
click at [628, 215] on div "**********" at bounding box center [503, 307] width 1007 height 525
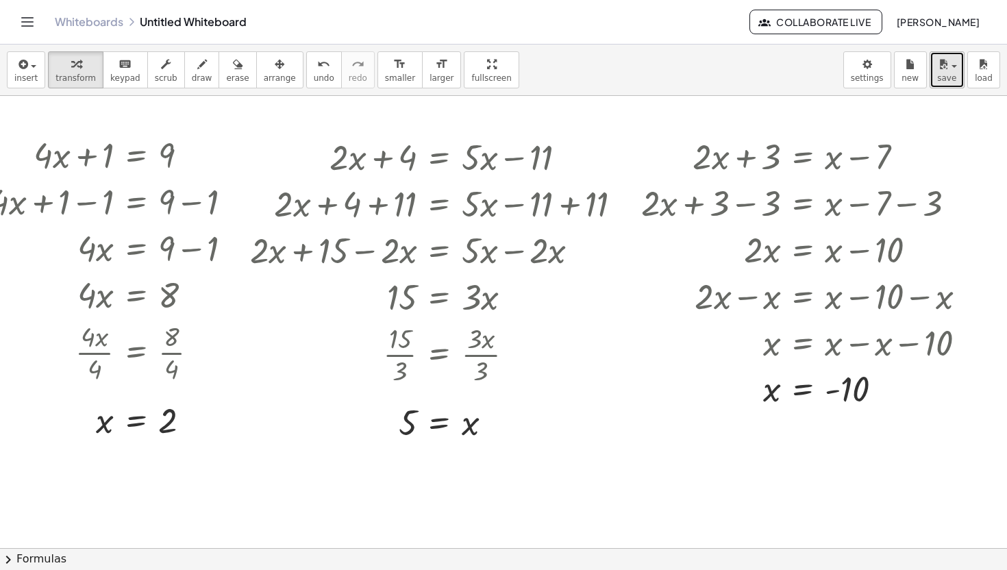
click at [939, 70] on icon "button" at bounding box center [943, 64] width 12 height 16
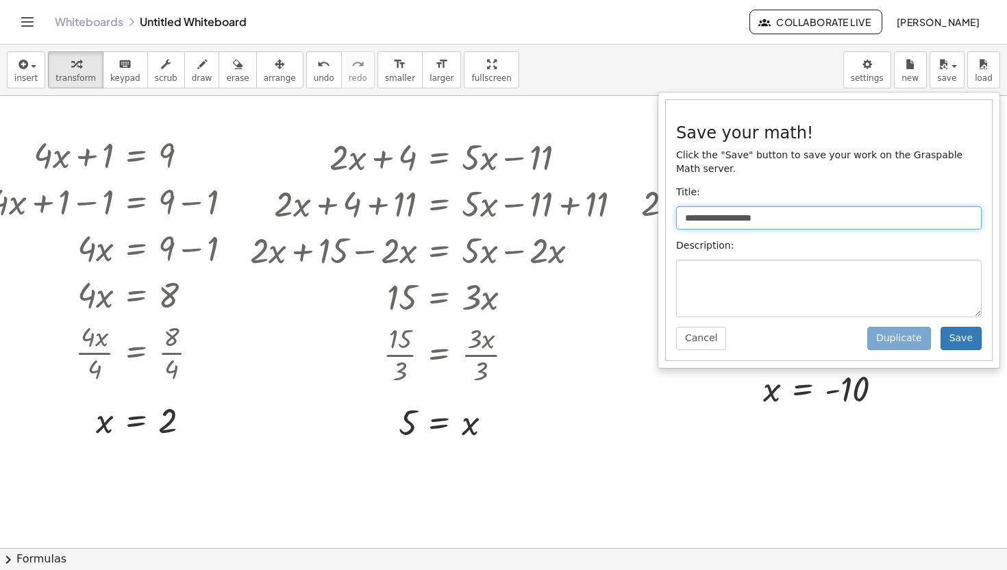
click at [812, 219] on input "**********" at bounding box center [829, 217] width 306 height 23
type input "*"
click at [691, 218] on input "**********" at bounding box center [829, 217] width 306 height 23
type input "**********"
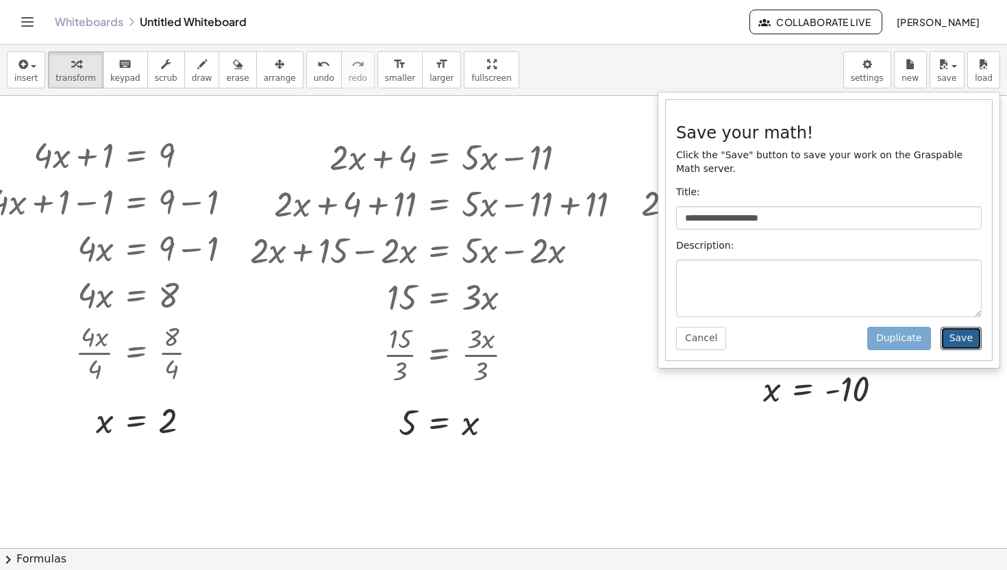
click at [956, 338] on button "Save" at bounding box center [961, 338] width 41 height 23
